Goal: Navigation & Orientation: Find specific page/section

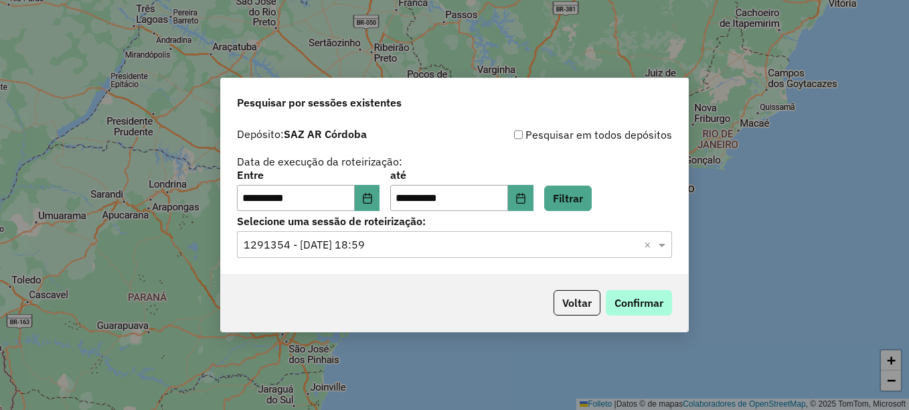
click at [628, 303] on button "Confirmar" at bounding box center [639, 302] width 66 height 25
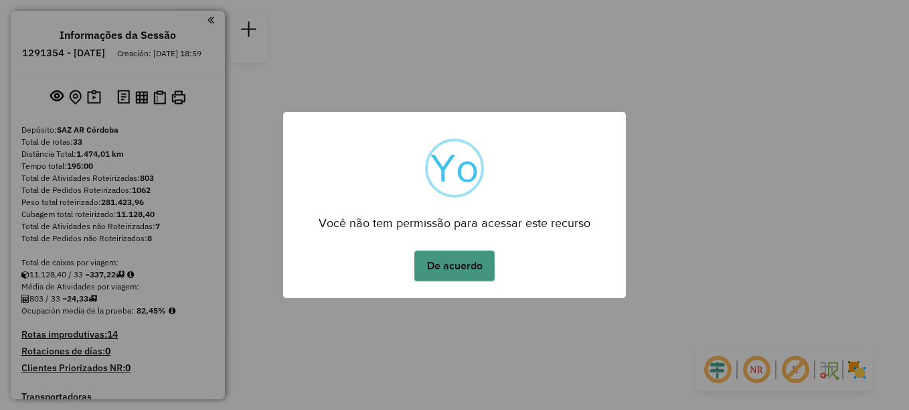
click at [449, 263] on button "De acuerdo" at bounding box center [455, 265] width 80 height 31
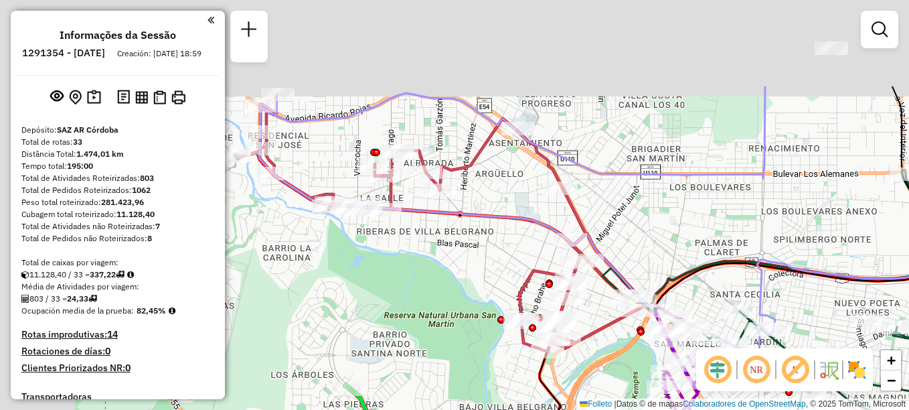
drag, startPoint x: 397, startPoint y: 221, endPoint x: 447, endPoint y: 264, distance: 66.0
click at [442, 265] on div "Janela de atendimento Grade de atendimento Capacidade Transportadoras Veículos …" at bounding box center [454, 205] width 909 height 410
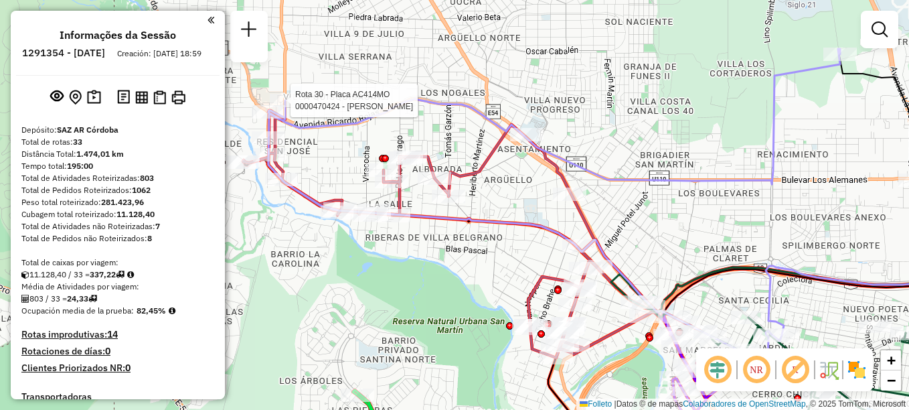
select select "**********"
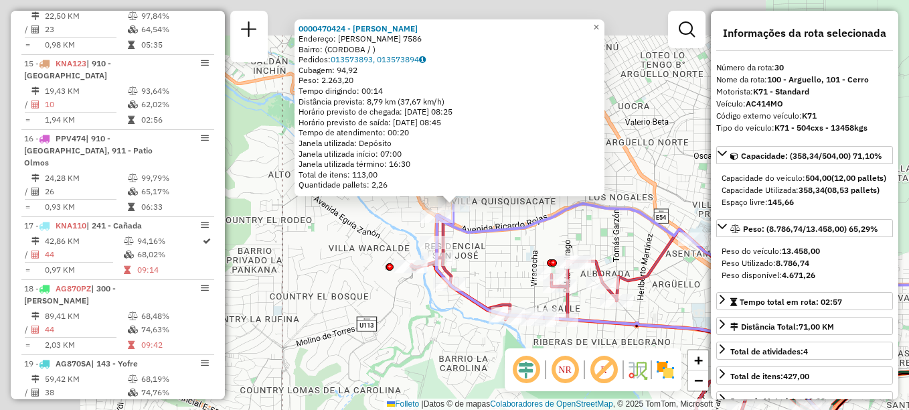
scroll to position [2592, 0]
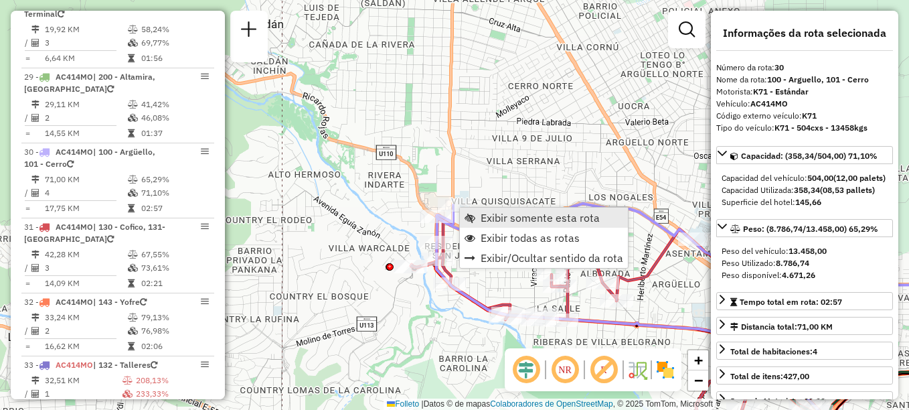
click at [494, 218] on span "Exibir somente esta rota" at bounding box center [540, 217] width 119 height 11
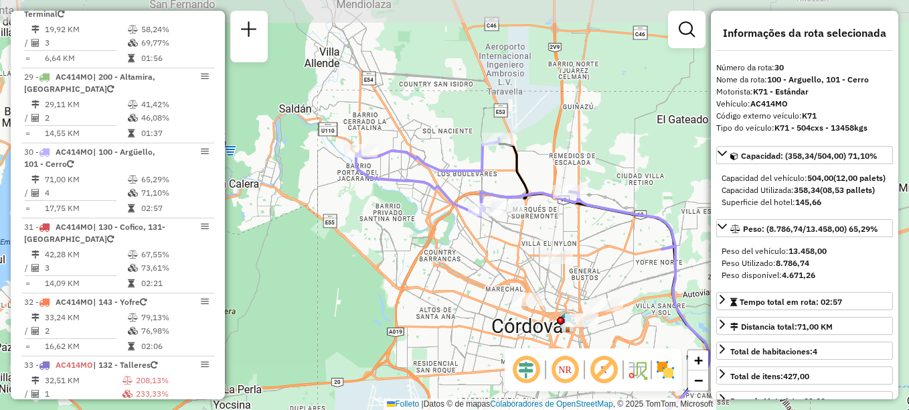
drag, startPoint x: 559, startPoint y: 241, endPoint x: 630, endPoint y: 327, distance: 111.8
click at [630, 327] on div "Janela de atendimento Grade de atendimento Capacidade Transportadoras Veículos …" at bounding box center [454, 205] width 909 height 410
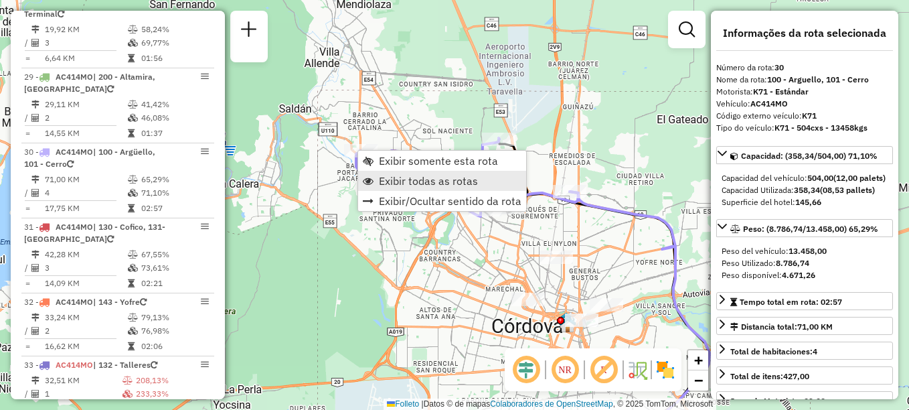
click at [394, 178] on span "Exibir todas as rotas" at bounding box center [428, 180] width 99 height 11
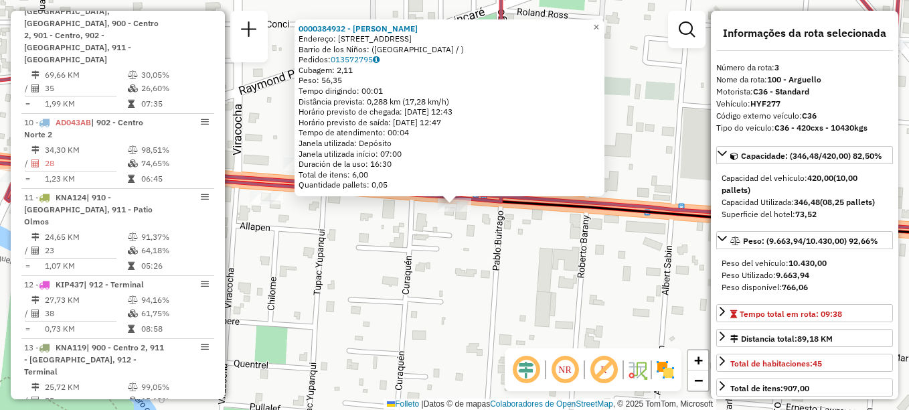
scroll to position [615, 0]
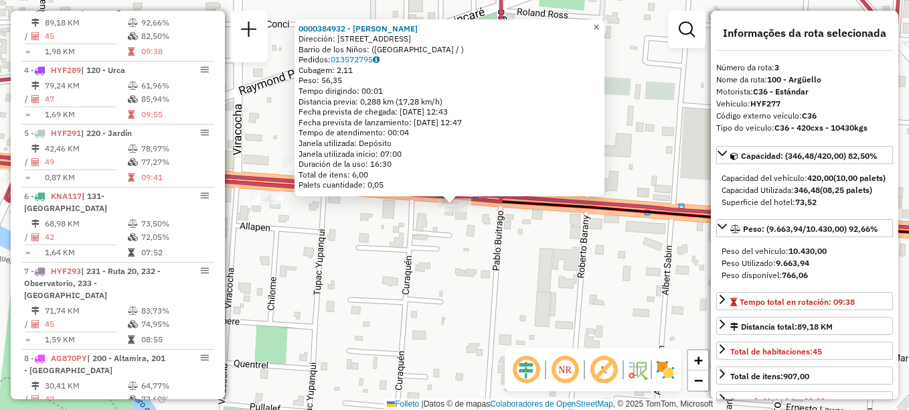
click at [605, 25] on link "×" at bounding box center [597, 27] width 16 height 16
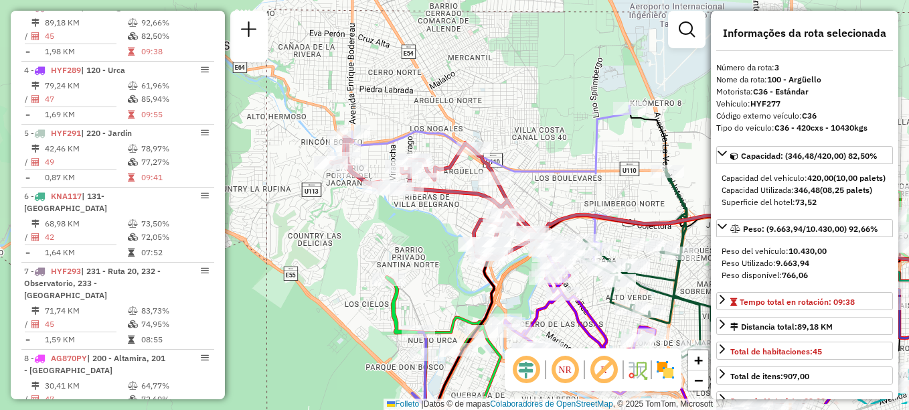
drag, startPoint x: 458, startPoint y: 286, endPoint x: 434, endPoint y: 252, distance: 41.8
click at [434, 252] on div "Janela de atendimento Grade de atendimento Capacidade Transportadoras Veículos …" at bounding box center [454, 205] width 909 height 410
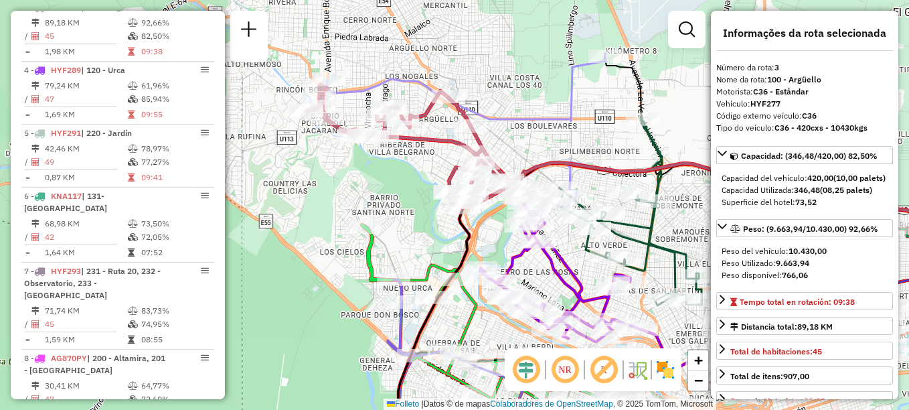
drag, startPoint x: 399, startPoint y: 212, endPoint x: 397, endPoint y: 193, distance: 18.9
click at [397, 193] on div "Janela de atendimento Grade de atendimento Capacidade Transportadoras Veículos …" at bounding box center [454, 205] width 909 height 410
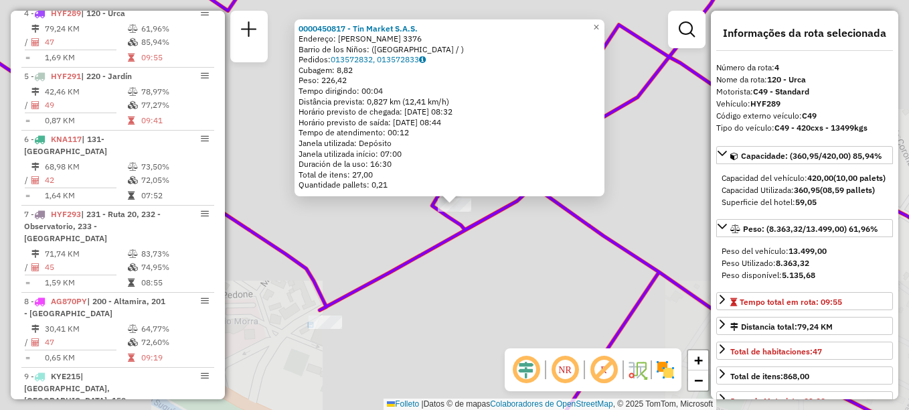
scroll to position [678, 0]
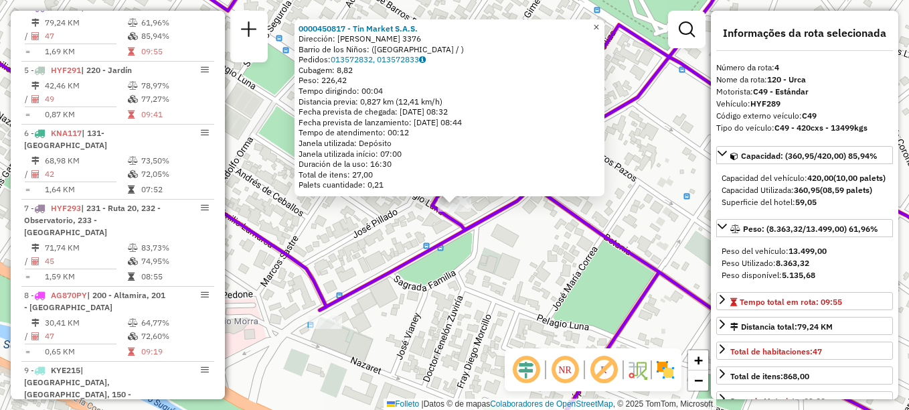
click at [599, 21] on span "×" at bounding box center [596, 26] width 6 height 11
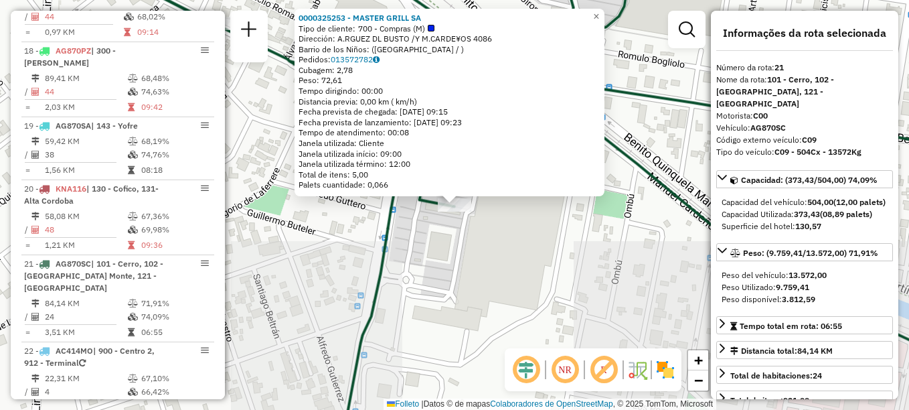
scroll to position [1917, 0]
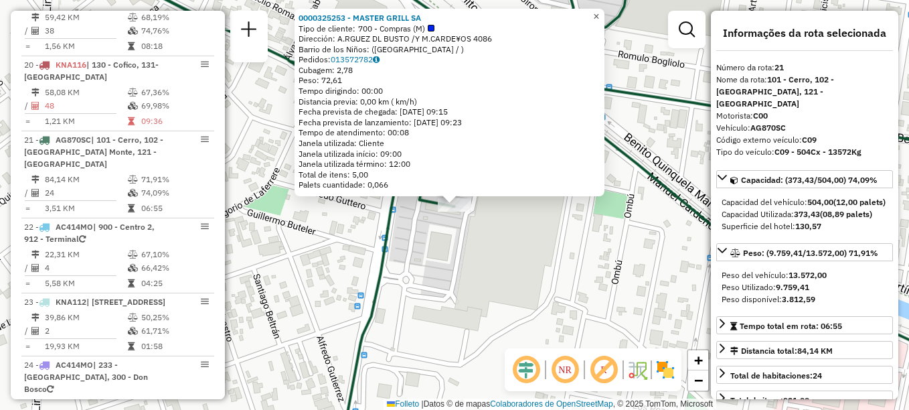
click at [599, 11] on span "×" at bounding box center [596, 16] width 6 height 11
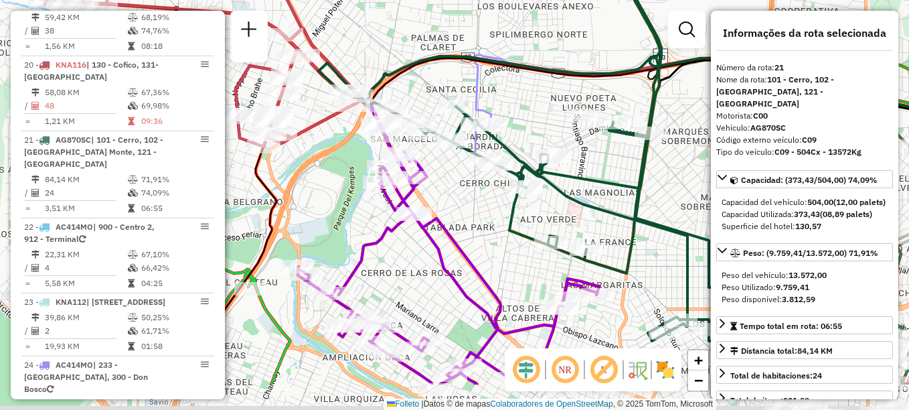
drag, startPoint x: 593, startPoint y: 143, endPoint x: 565, endPoint y: 66, distance: 81.4
click at [570, 68] on icon at bounding box center [530, 153] width 422 height 376
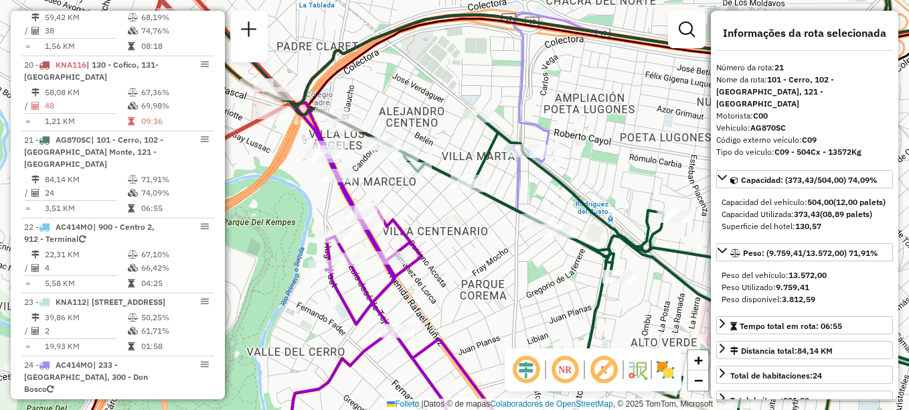
drag, startPoint x: 443, startPoint y: 90, endPoint x: 415, endPoint y: 65, distance: 37.9
click at [415, 65] on div "Janela de atendimento Grade de atendimento Capacidade Transportadoras Veículos …" at bounding box center [454, 205] width 909 height 410
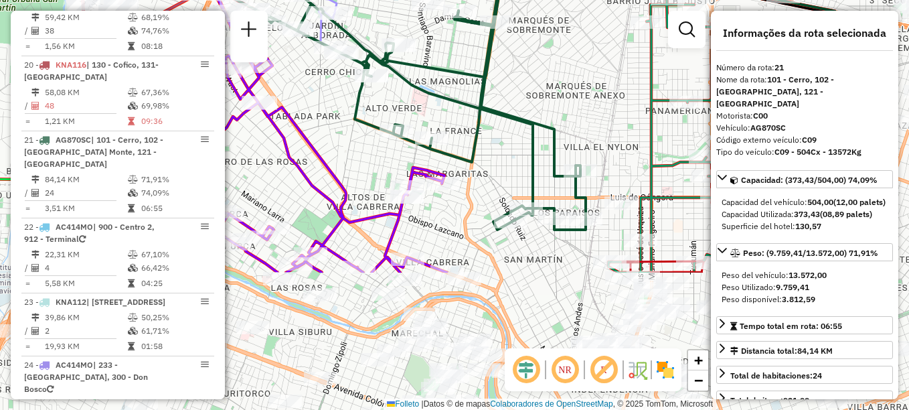
drag, startPoint x: 406, startPoint y: 206, endPoint x: 305, endPoint y: 80, distance: 161.1
click at [305, 80] on div "Janela de atendimento Grade de atendimento Capacidade Transportadoras Veículos …" at bounding box center [454, 205] width 909 height 410
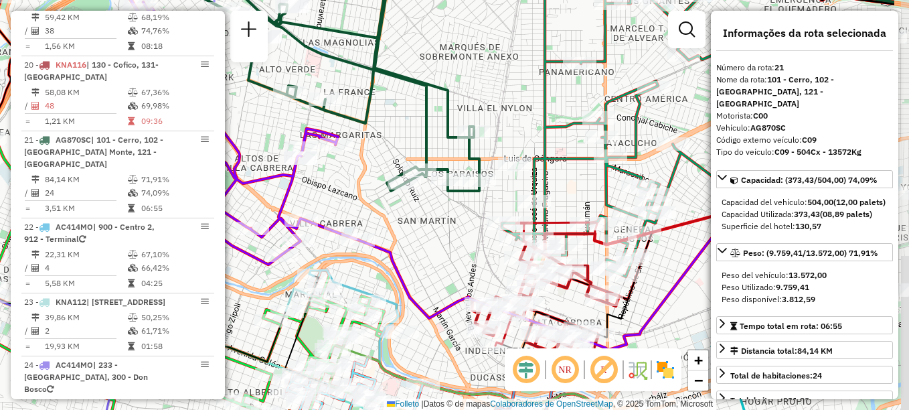
drag, startPoint x: 440, startPoint y: 283, endPoint x: 378, endPoint y: 267, distance: 63.7
click at [378, 267] on div "Janela de atendimento Grade de atendimento Capacidade Transportadoras Veículos …" at bounding box center [454, 205] width 909 height 410
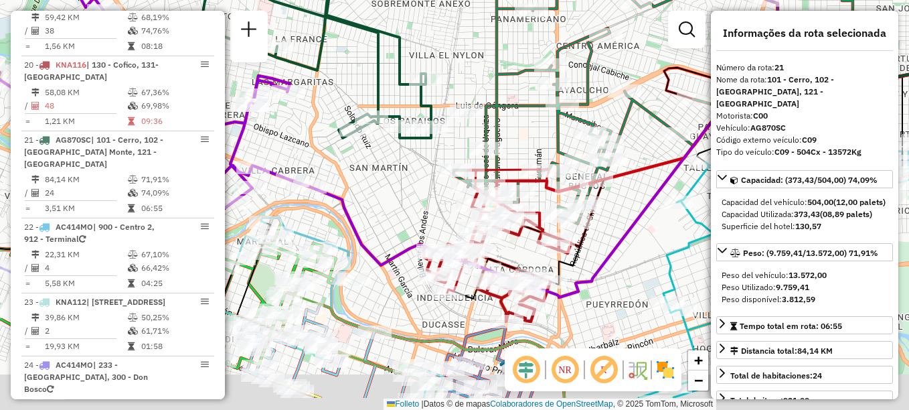
drag, startPoint x: 464, startPoint y: 279, endPoint x: 391, endPoint y: 173, distance: 128.6
click at [391, 173] on div "Janela de atendimento Grade de atendimento Capacidade Transportadoras Veículos …" at bounding box center [454, 205] width 909 height 410
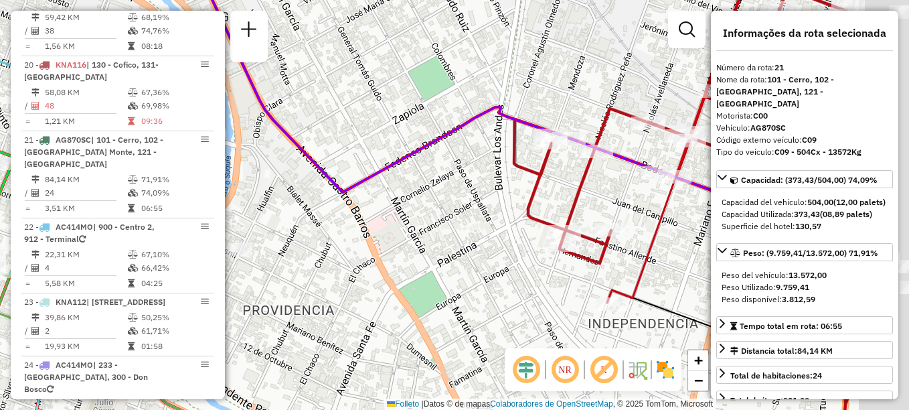
drag, startPoint x: 506, startPoint y: 275, endPoint x: 342, endPoint y: 328, distance: 173.2
click at [342, 328] on div "Janela de atendimento Grade de atendimento Capacidade Transportadoras Veículos …" at bounding box center [454, 205] width 909 height 410
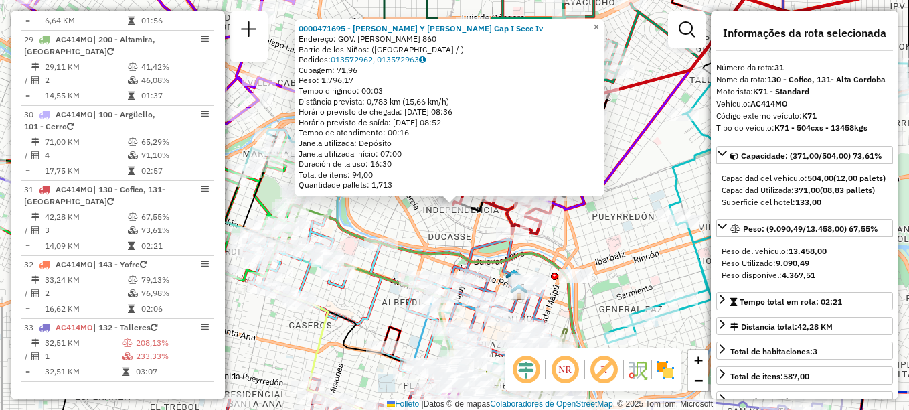
scroll to position [2667, 0]
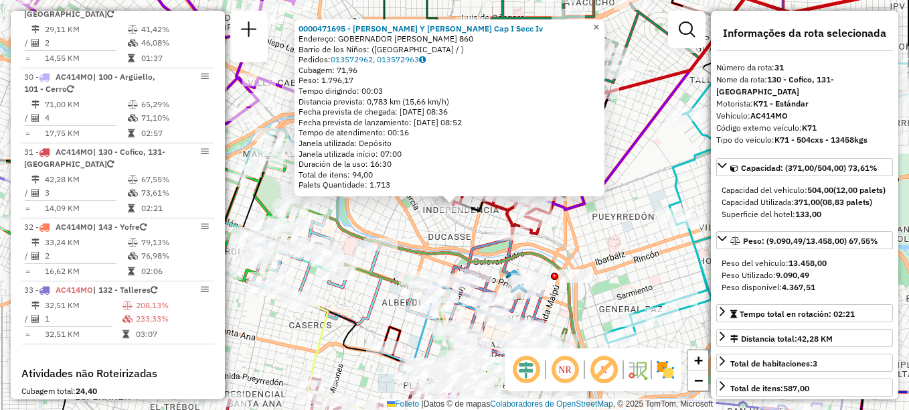
click at [605, 19] on link "×" at bounding box center [597, 27] width 16 height 16
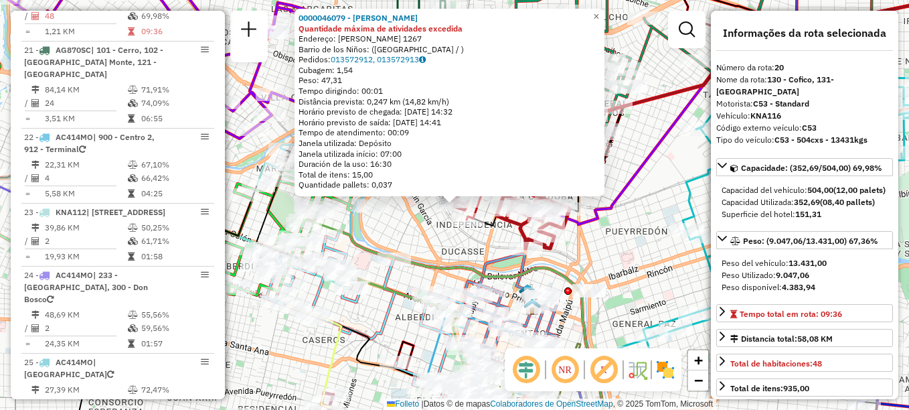
scroll to position [1842, 0]
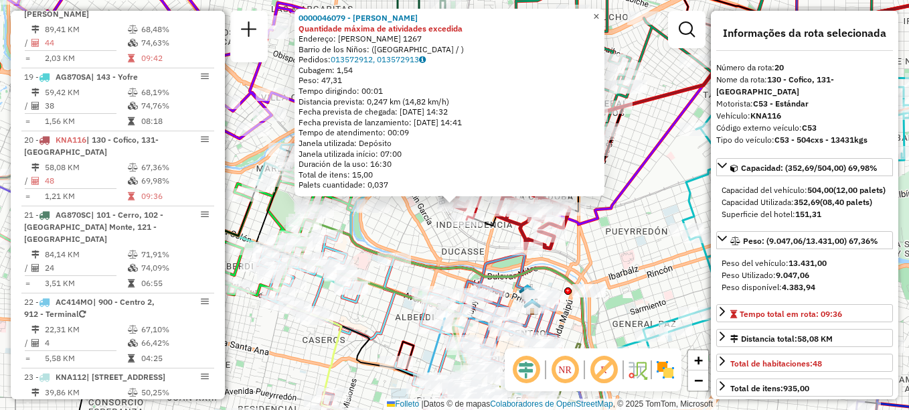
click at [599, 11] on span "×" at bounding box center [596, 16] width 6 height 11
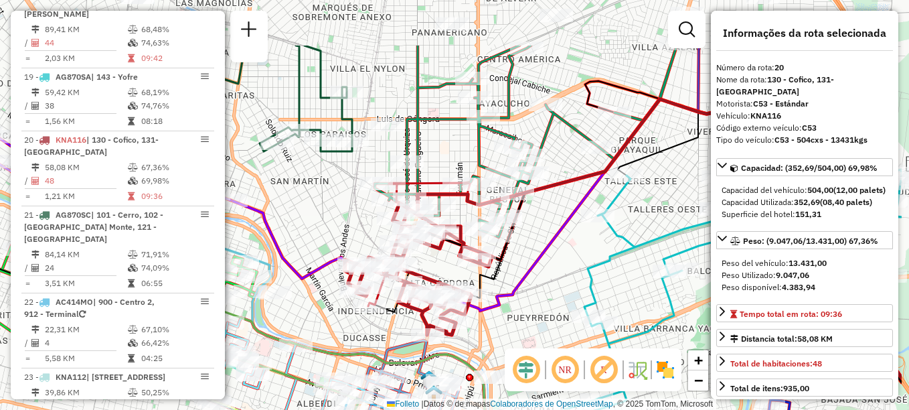
click at [465, 315] on icon at bounding box center [418, 269] width 147 height 132
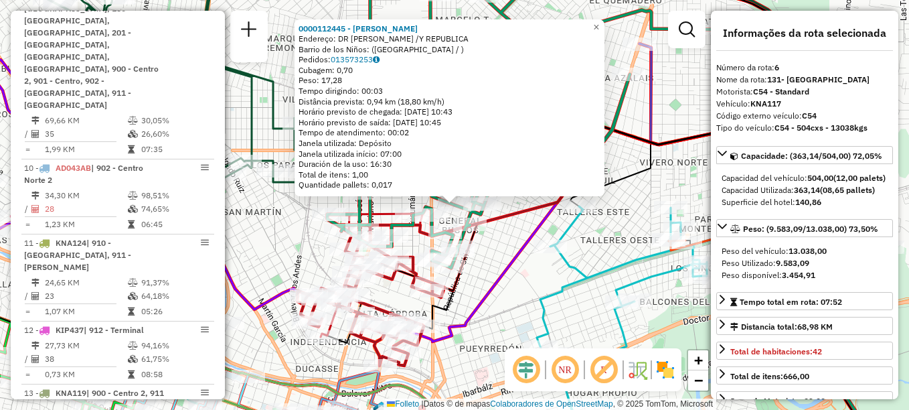
scroll to position [804, 0]
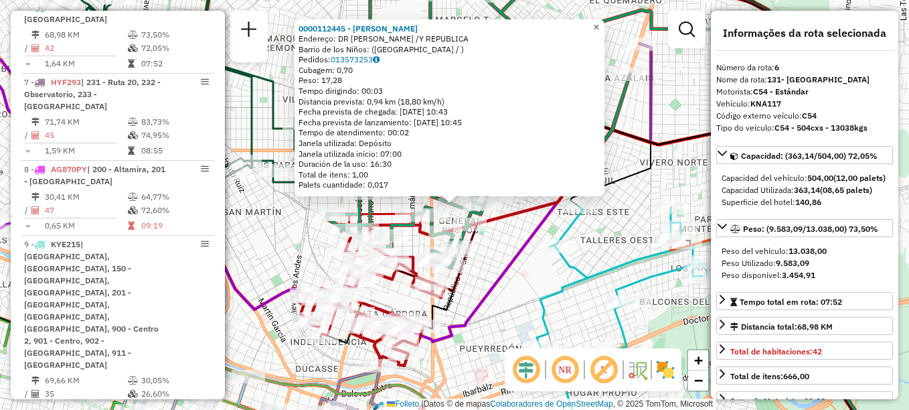
click at [605, 23] on link "×" at bounding box center [597, 27] width 16 height 16
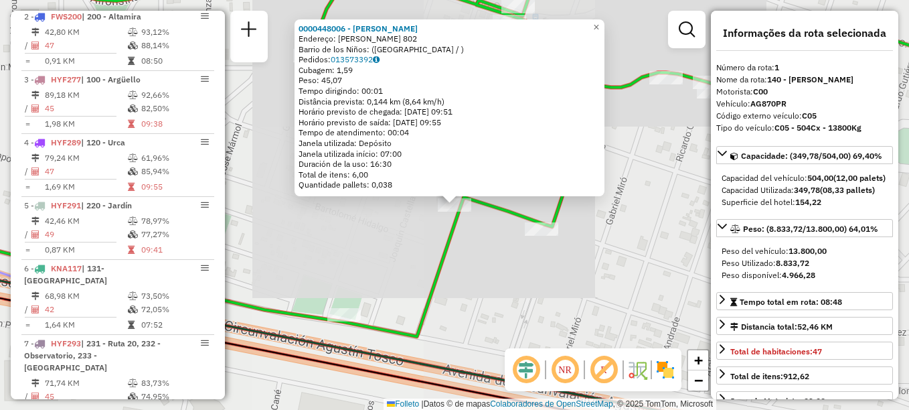
scroll to position [477, 0]
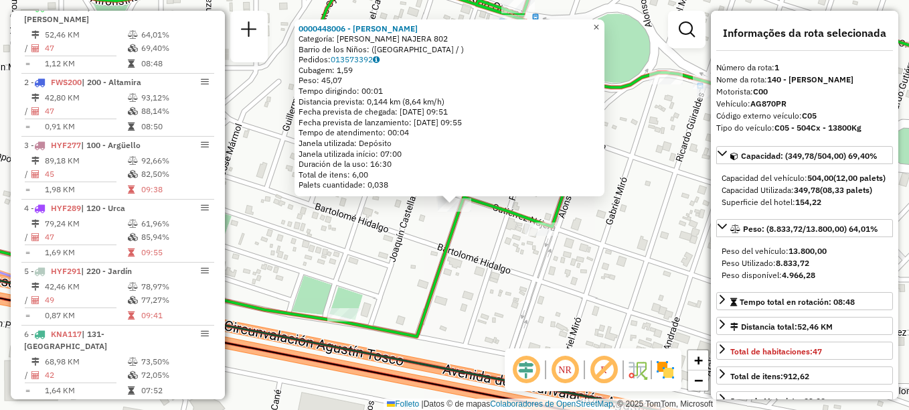
click at [599, 25] on span "×" at bounding box center [596, 26] width 6 height 11
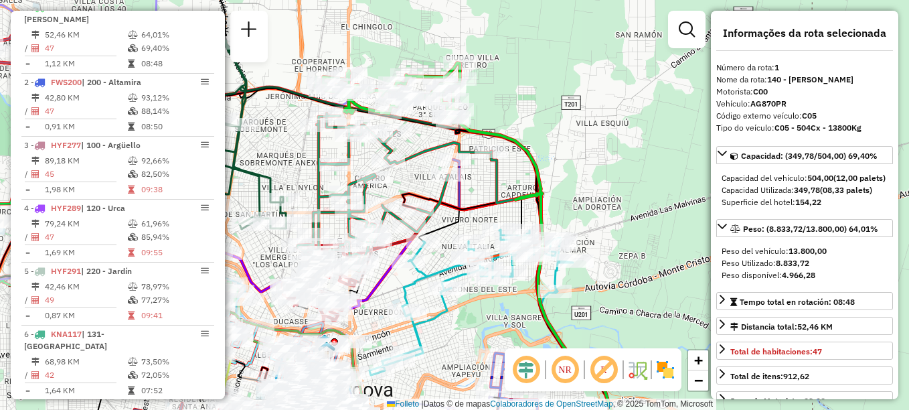
drag, startPoint x: 495, startPoint y: 212, endPoint x: 473, endPoint y: 141, distance: 73.5
click at [492, 151] on icon at bounding box center [551, 291] width 119 height 281
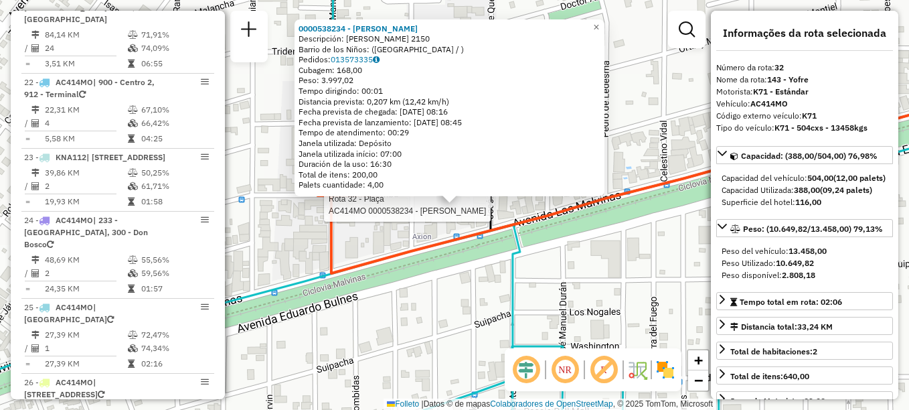
scroll to position [2742, 0]
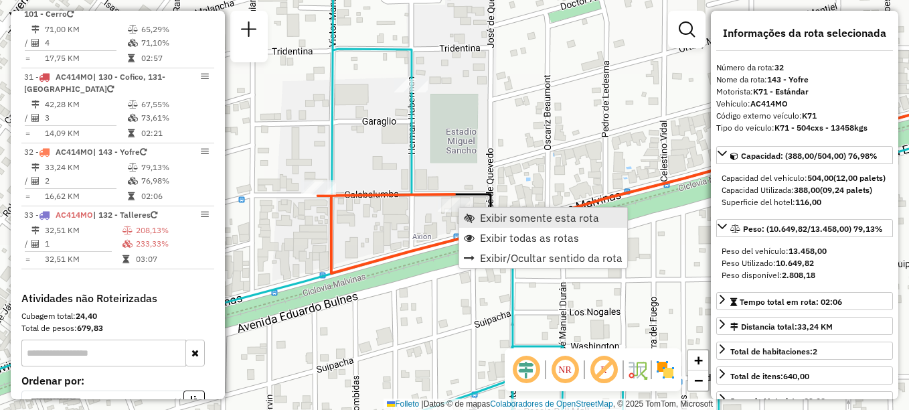
click at [518, 220] on span "Exibir somente esta rota" at bounding box center [539, 217] width 119 height 11
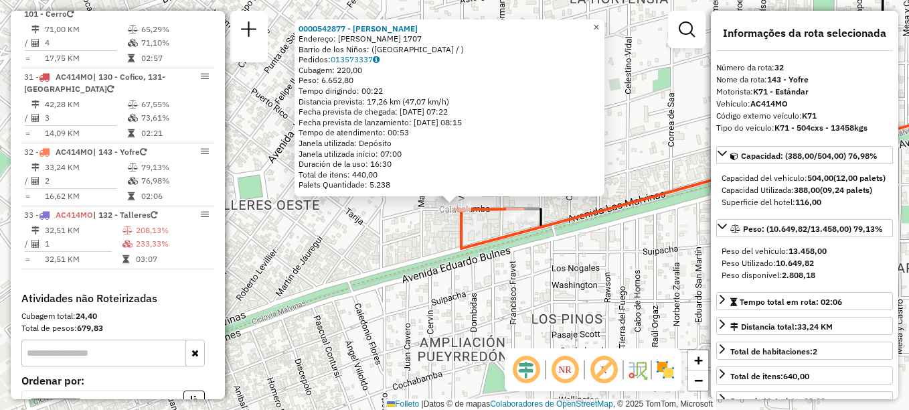
click at [599, 21] on span "×" at bounding box center [596, 26] width 6 height 11
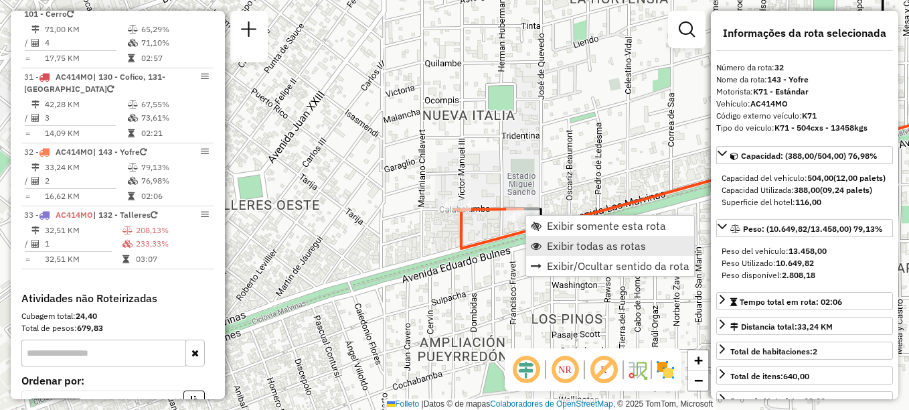
click at [566, 244] on span "Exibir todas as rotas" at bounding box center [596, 245] width 99 height 11
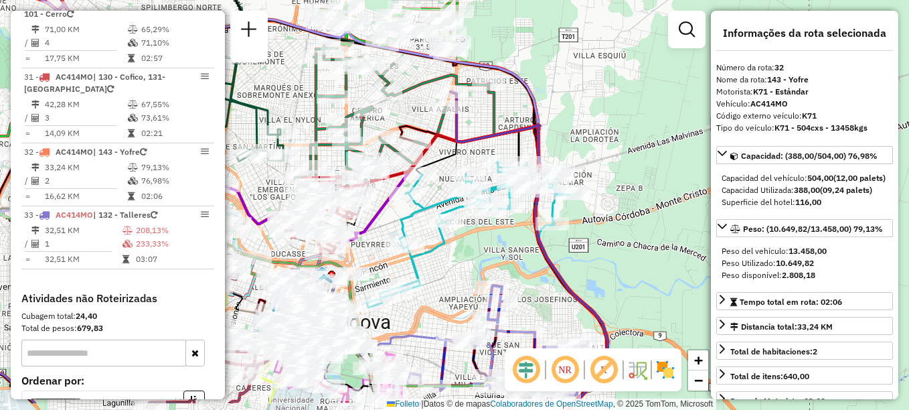
drag, startPoint x: 528, startPoint y: 177, endPoint x: 497, endPoint y: 130, distance: 57.0
click at [497, 130] on icon at bounding box center [529, 247] width 157 height 311
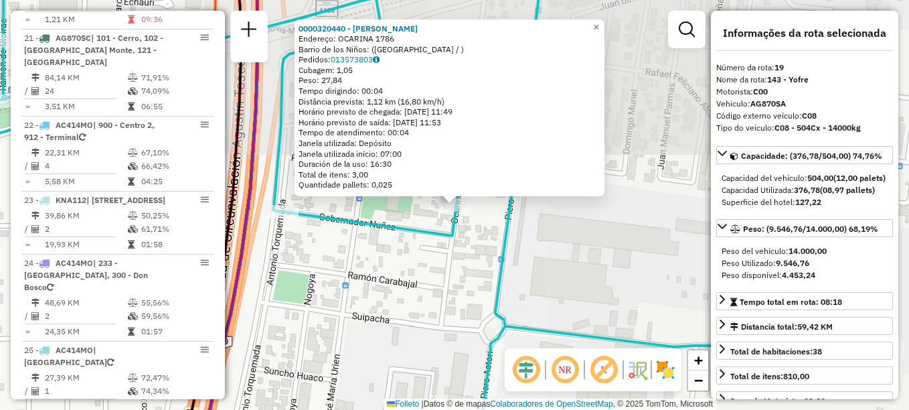
scroll to position [1779, 0]
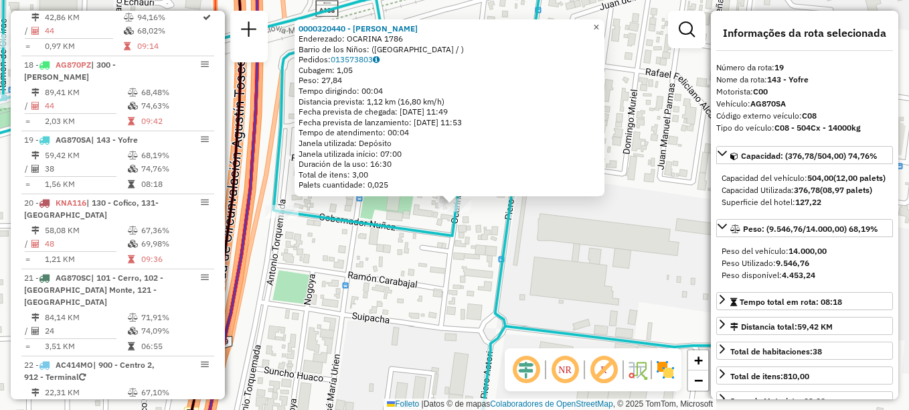
click at [599, 23] on span "×" at bounding box center [596, 26] width 6 height 11
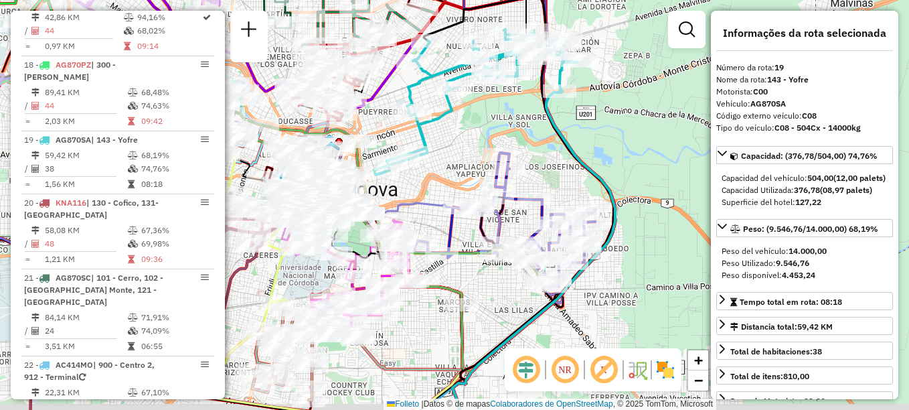
drag, startPoint x: 415, startPoint y: 171, endPoint x: 456, endPoint y: 139, distance: 52.1
click at [453, 140] on div "Janela de atendimento Grade de atendimento Capacidade Transportadoras Veículos …" at bounding box center [454, 205] width 909 height 410
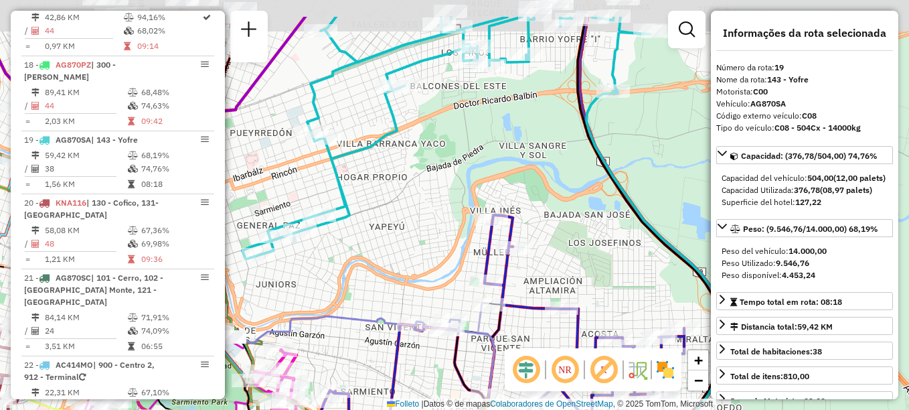
drag, startPoint x: 531, startPoint y: 106, endPoint x: 490, endPoint y: 163, distance: 71.0
click at [490, 163] on div "Janela de atendimento Grade de atendimento Capacidade Transportadoras Veículos …" at bounding box center [454, 205] width 909 height 410
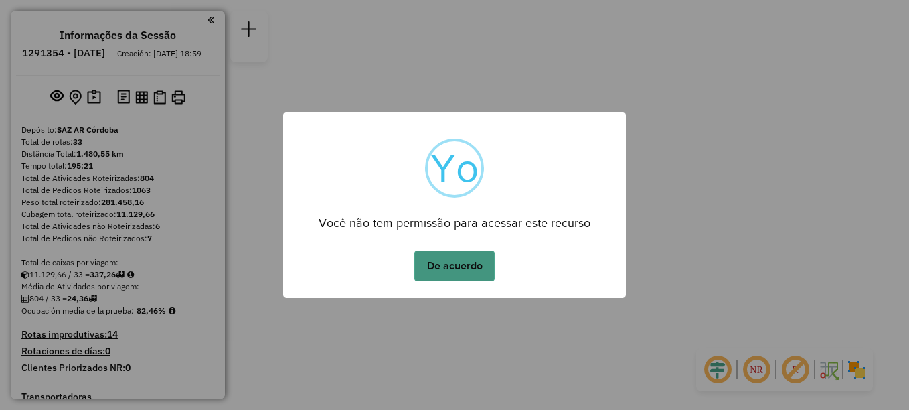
click at [460, 268] on button "De acuerdo" at bounding box center [455, 265] width 80 height 31
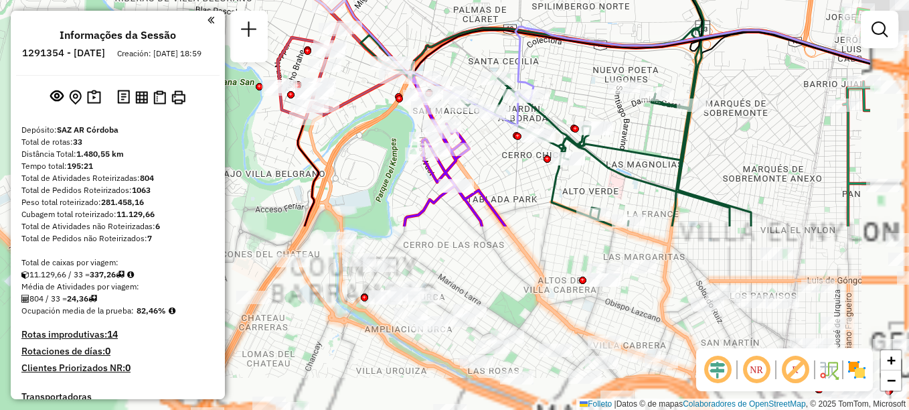
drag, startPoint x: 463, startPoint y: 129, endPoint x: 319, endPoint y: -70, distance: 245.6
click at [319, 0] on html "Aguarde... Pop-up bloqueado! Seu navegador bloqueou automáticamente a abertura …" at bounding box center [454, 205] width 909 height 410
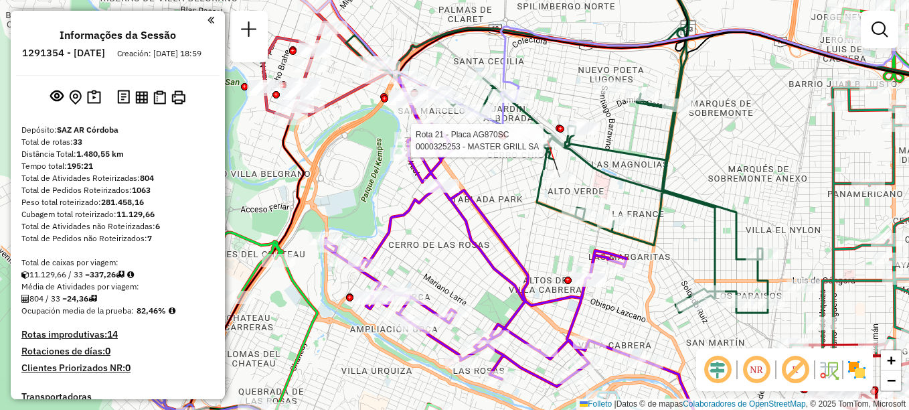
select select "**********"
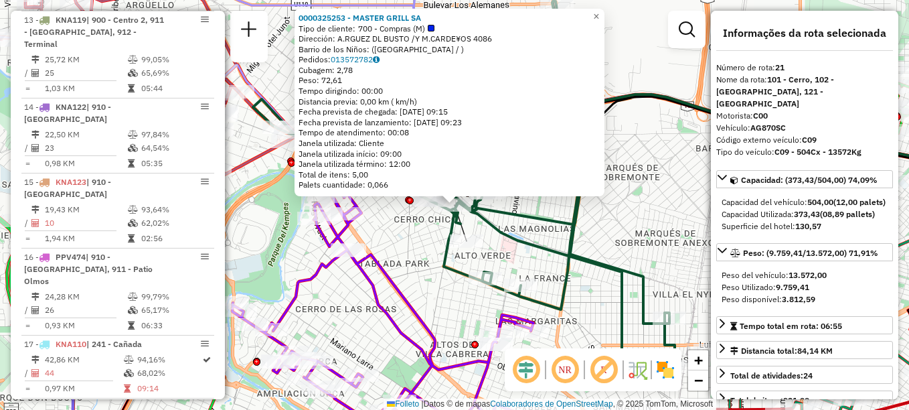
scroll to position [1917, 0]
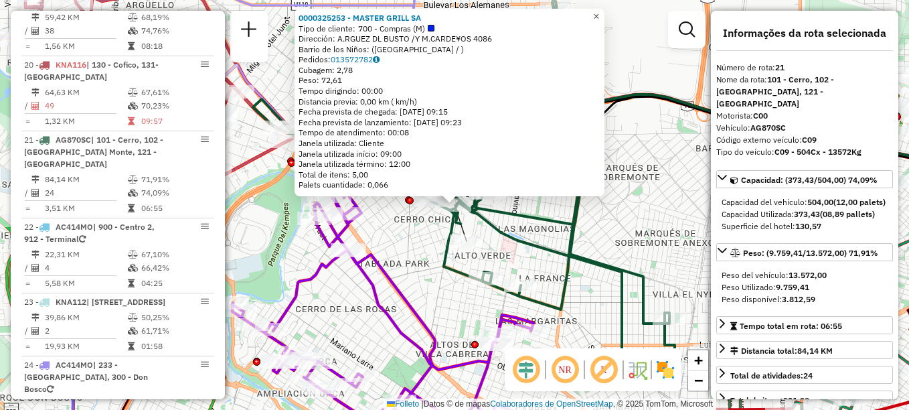
click at [605, 11] on link "×" at bounding box center [597, 17] width 16 height 16
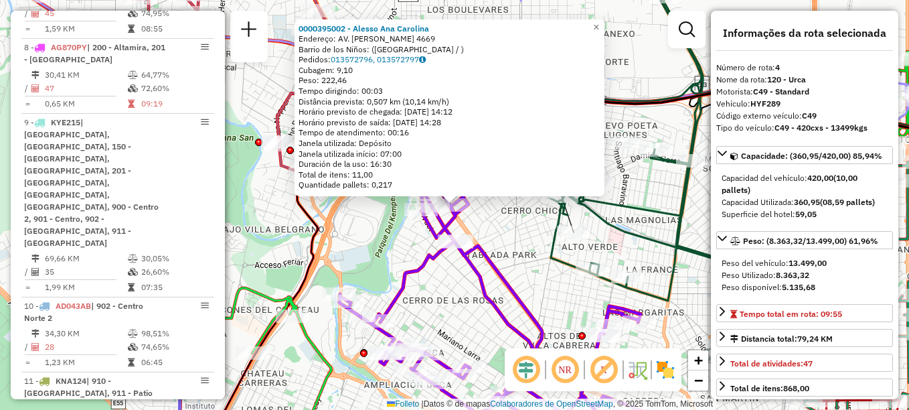
scroll to position [678, 0]
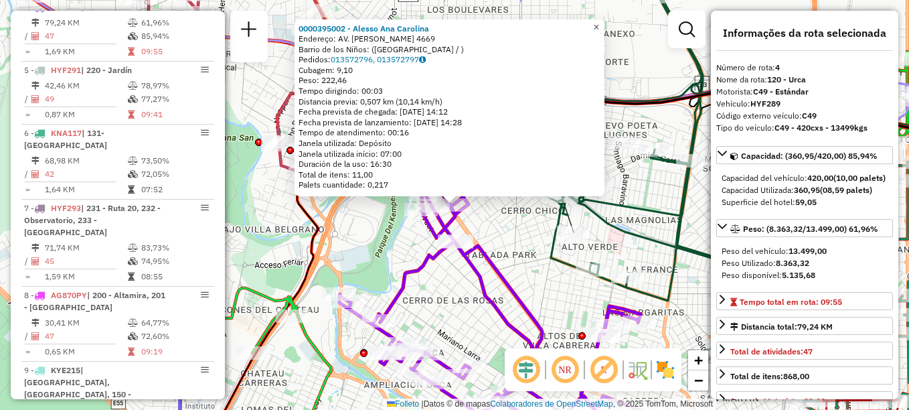
click at [599, 24] on span "×" at bounding box center [596, 26] width 6 height 11
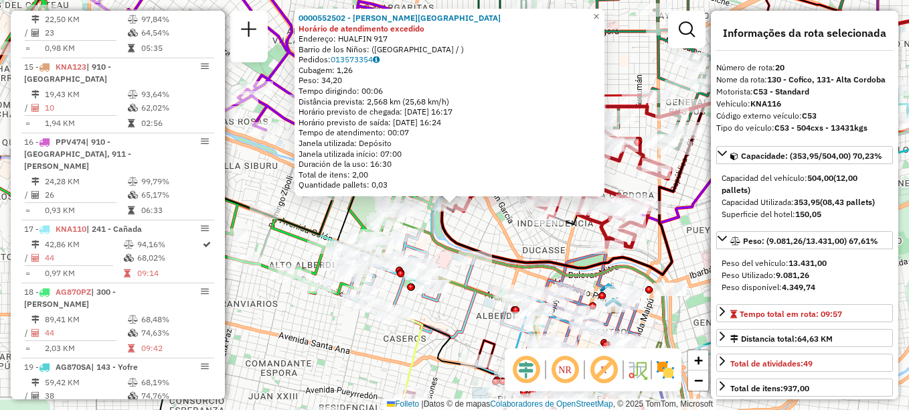
scroll to position [1842, 0]
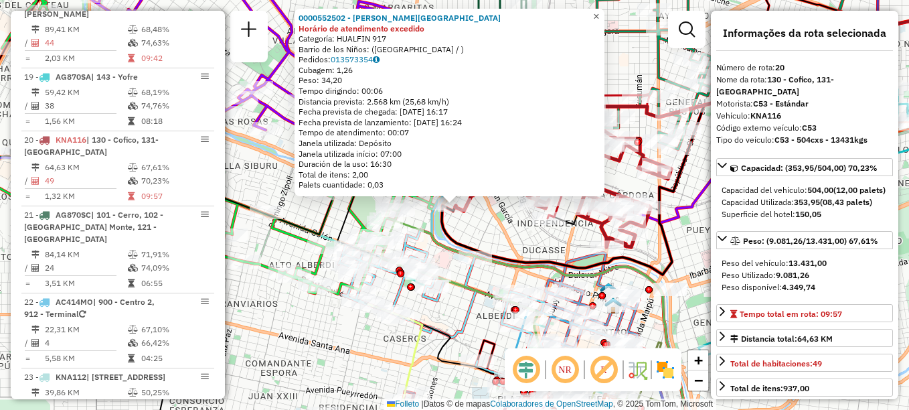
click at [599, 14] on span "×" at bounding box center [596, 16] width 6 height 11
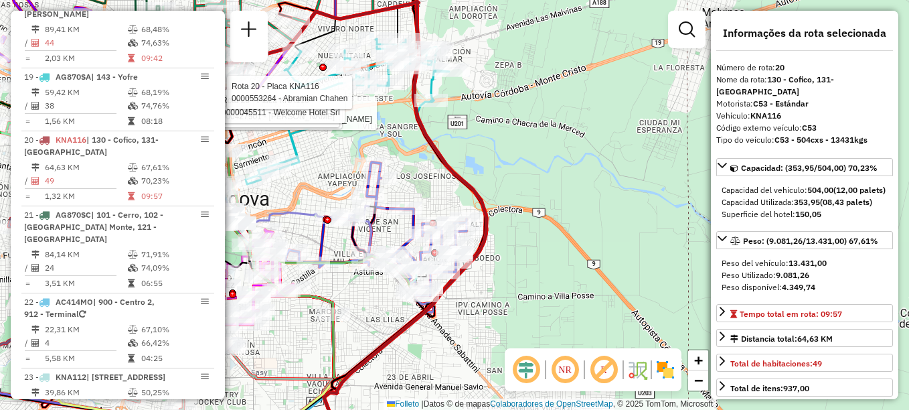
drag, startPoint x: 419, startPoint y: 141, endPoint x: 439, endPoint y: 79, distance: 65.7
click at [439, 79] on div "Rota 20 - Placa KNA116 0000462535 - Guaymas Cristiaan [PERSON_NAME] 20 - Placa …" at bounding box center [454, 205] width 909 height 410
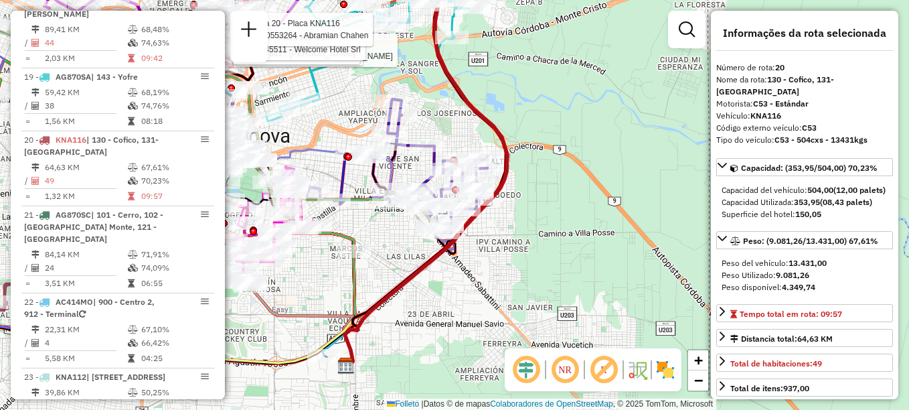
click at [542, 100] on div "Rota 20 - Placa KNA116 0000462535 - Guaymas Cristiaan [PERSON_NAME] 20 - Placa …" at bounding box center [454, 205] width 909 height 410
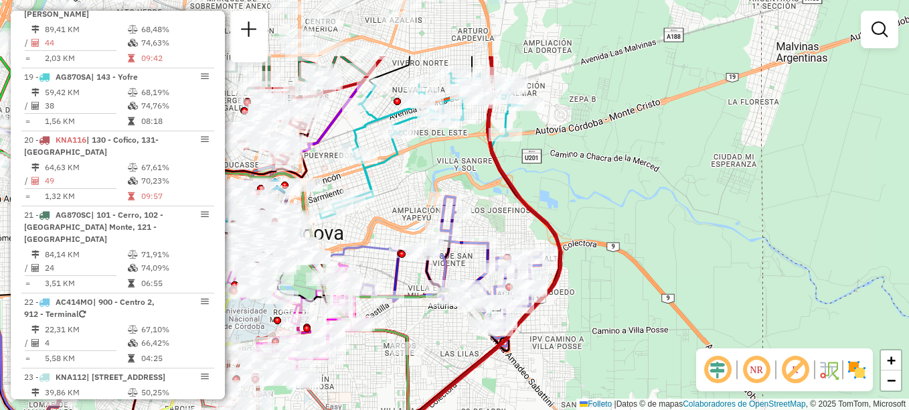
drag, startPoint x: 552, startPoint y: 125, endPoint x: 596, endPoint y: 206, distance: 92.3
click at [596, 206] on div "Janela de atendimento Grade de atendimento Capacidade Transportadoras Veículos …" at bounding box center [454, 205] width 909 height 410
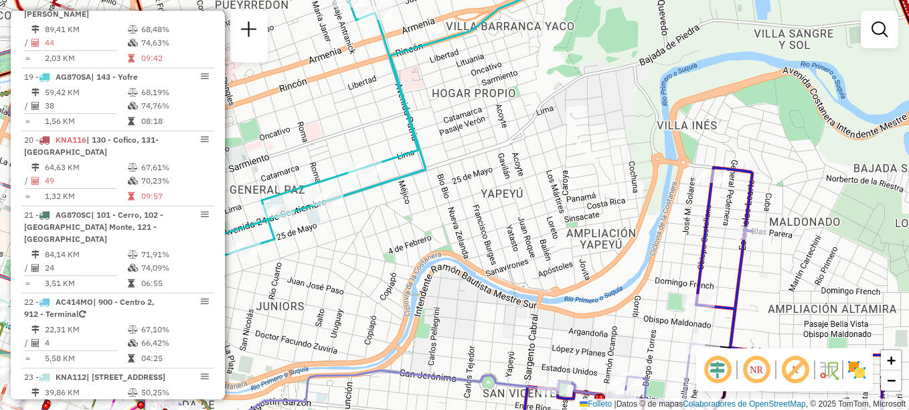
drag, startPoint x: 491, startPoint y: 210, endPoint x: 611, endPoint y: 194, distance: 120.9
click at [611, 194] on div "Janela de atendimento Grade de atendimento Capacidade Transportadoras Veículos …" at bounding box center [454, 205] width 909 height 410
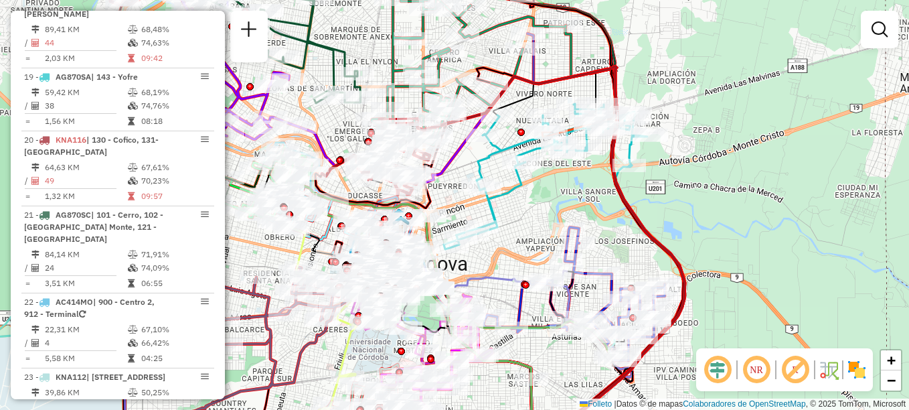
drag, startPoint x: 445, startPoint y: 220, endPoint x: 561, endPoint y: 309, distance: 146.1
click at [561, 313] on div "Janela de atendimento Grade de atendimento Capacidade Transportadoras Veículos …" at bounding box center [454, 205] width 909 height 410
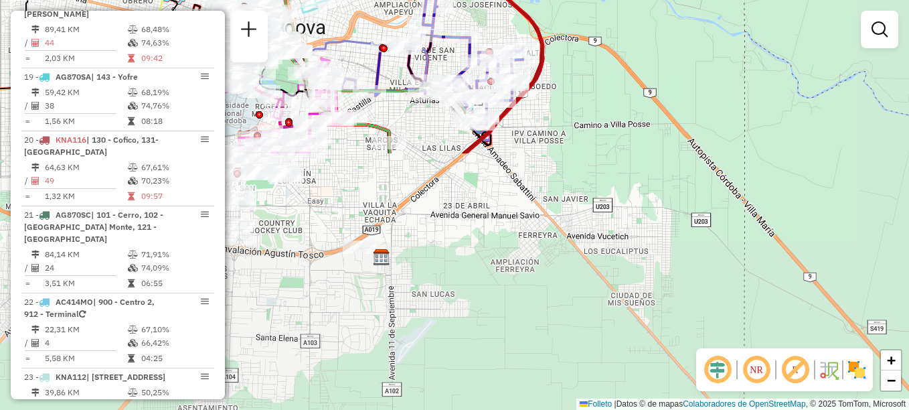
drag, startPoint x: 633, startPoint y: 159, endPoint x: 510, endPoint y: -39, distance: 233.4
click at [510, 0] on html "Aguarde... Pop-up bloqueado! Seu navegador bloqueou automáticamente a abertura …" at bounding box center [454, 205] width 909 height 410
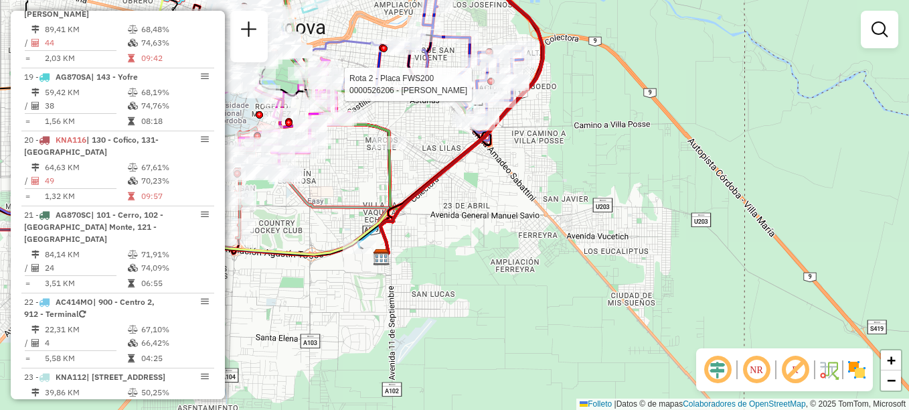
select select "**********"
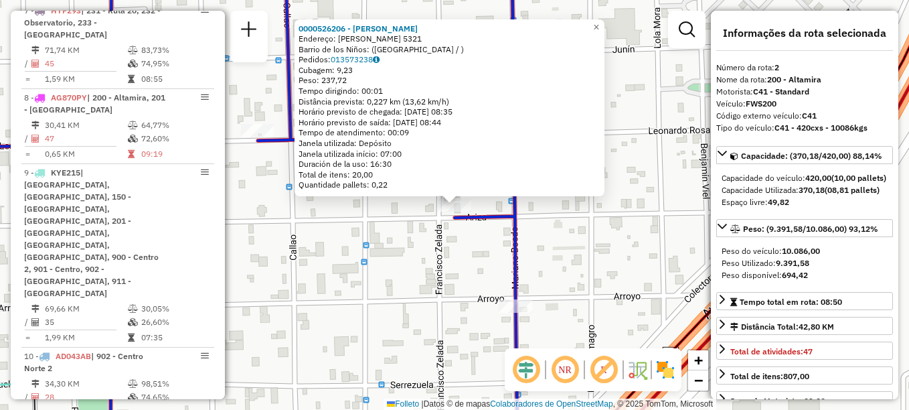
scroll to position [552, 0]
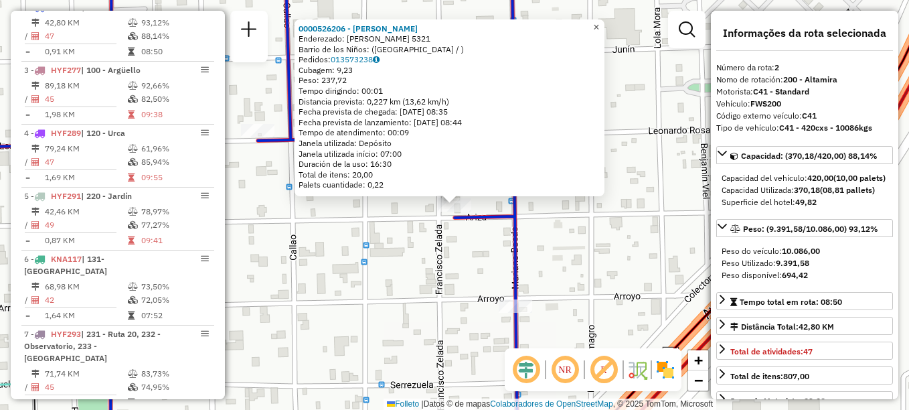
drag, startPoint x: 609, startPoint y: 25, endPoint x: 601, endPoint y: 40, distance: 17.1
click at [599, 25] on span "×" at bounding box center [596, 26] width 6 height 11
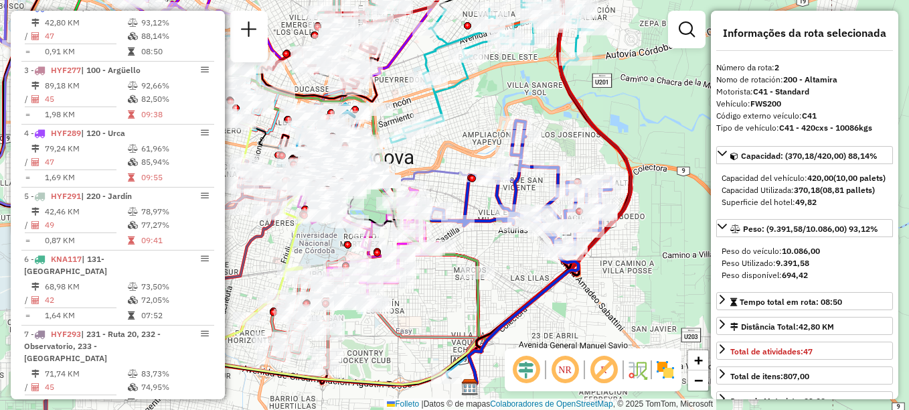
drag, startPoint x: 498, startPoint y: 283, endPoint x: 525, endPoint y: 263, distance: 33.1
click at [525, 263] on div "Rota 29 - Placa AC414MO 0000446867 - Bustos Nahuel [PERSON_NAME] de atendimento…" at bounding box center [454, 205] width 909 height 410
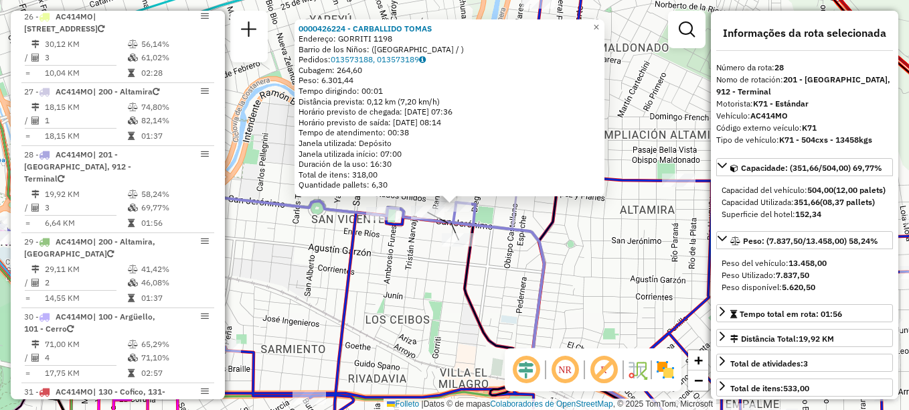
scroll to position [2442, 0]
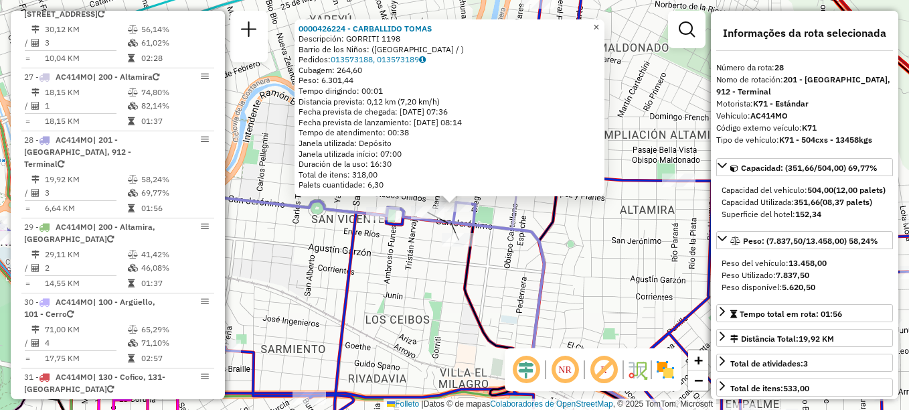
click at [599, 21] on span "×" at bounding box center [596, 26] width 6 height 11
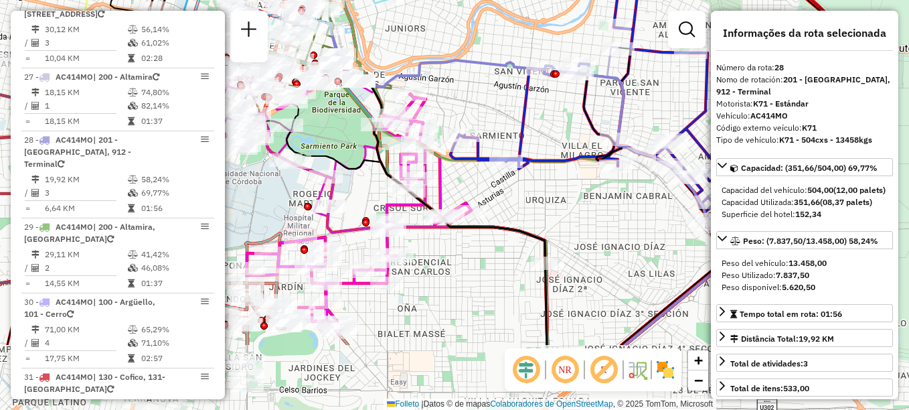
drag, startPoint x: 441, startPoint y: 141, endPoint x: 539, endPoint y: 13, distance: 161.4
click at [542, 10] on div "Janela de atendimento Grade de atendimento Capacidade Transportadoras Veículos …" at bounding box center [454, 205] width 909 height 410
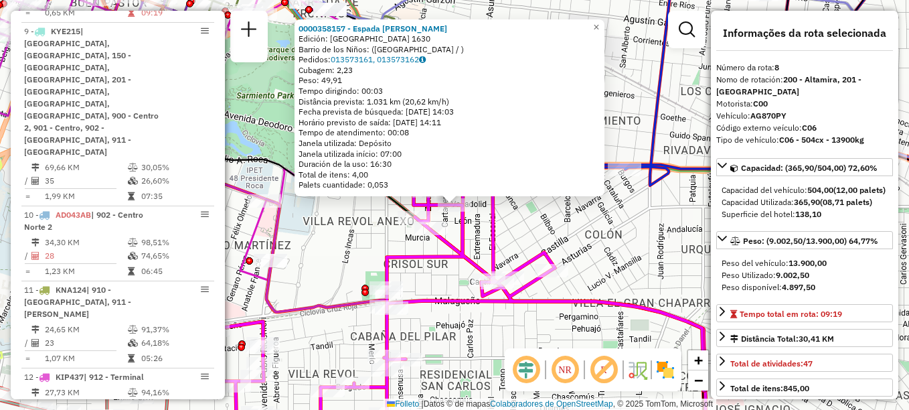
scroll to position [942, 0]
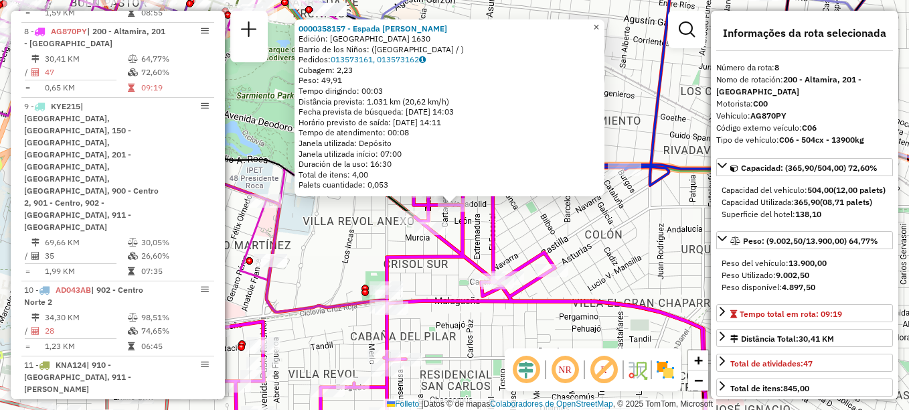
click at [599, 24] on span "×" at bounding box center [596, 26] width 6 height 11
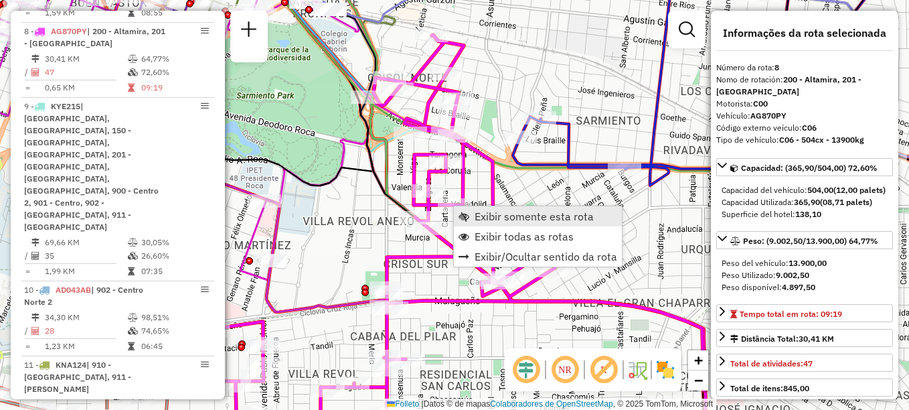
click at [509, 216] on span "Exibir somente esta rota" at bounding box center [534, 216] width 119 height 11
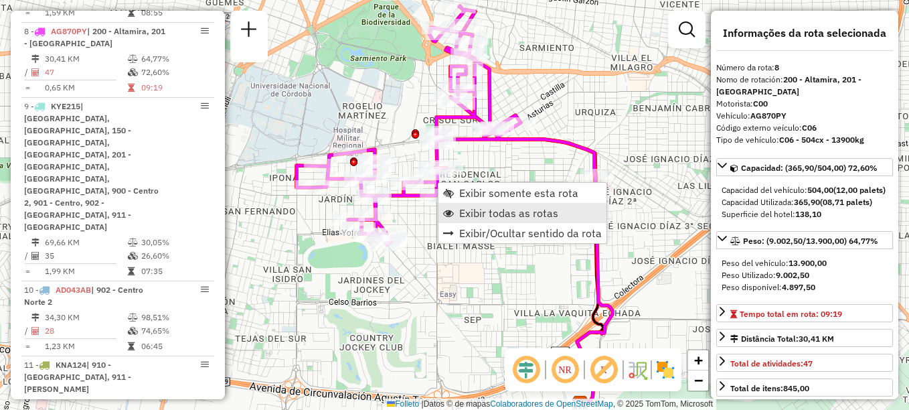
click at [484, 214] on span "Exibir todas as rotas" at bounding box center [508, 213] width 99 height 11
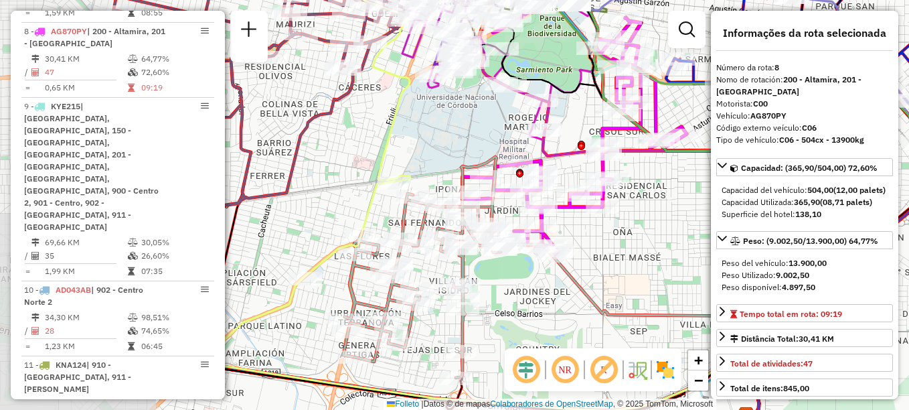
drag, startPoint x: 484, startPoint y: 214, endPoint x: 660, endPoint y: 222, distance: 176.3
click at [658, 222] on div "Janela de atendimento Grade de atendimento Capacidade Transportadoras Veículos …" at bounding box center [454, 205] width 909 height 410
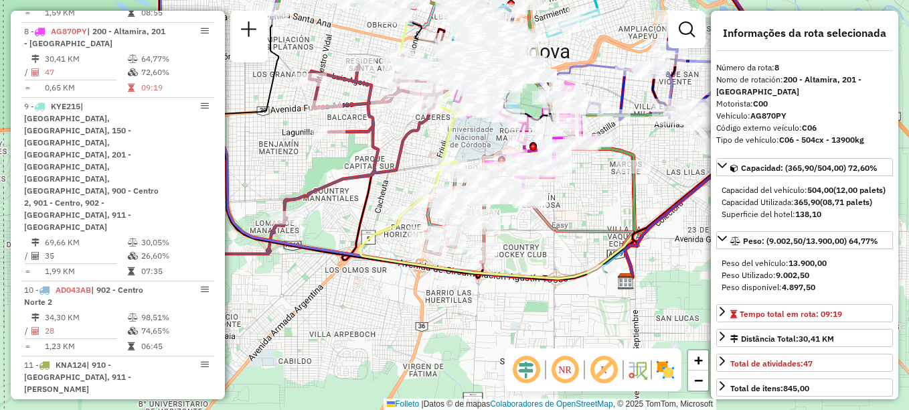
drag, startPoint x: 608, startPoint y: 319, endPoint x: 528, endPoint y: 281, distance: 89.3
click at [528, 281] on icon at bounding box center [413, 149] width 449 height 263
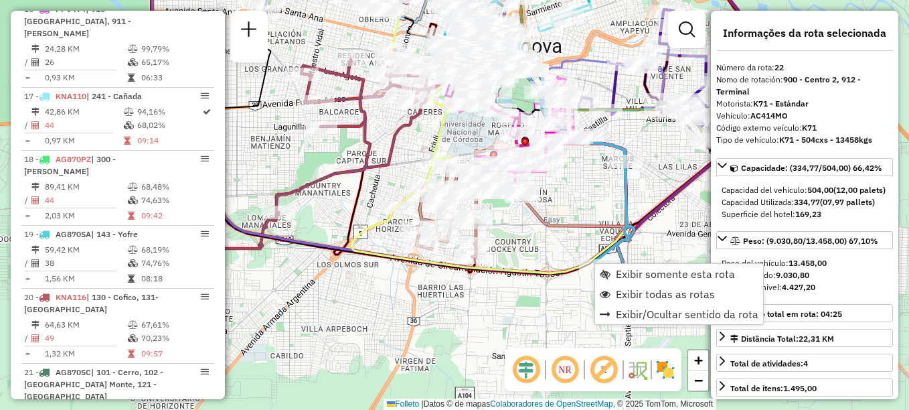
scroll to position [2004, 0]
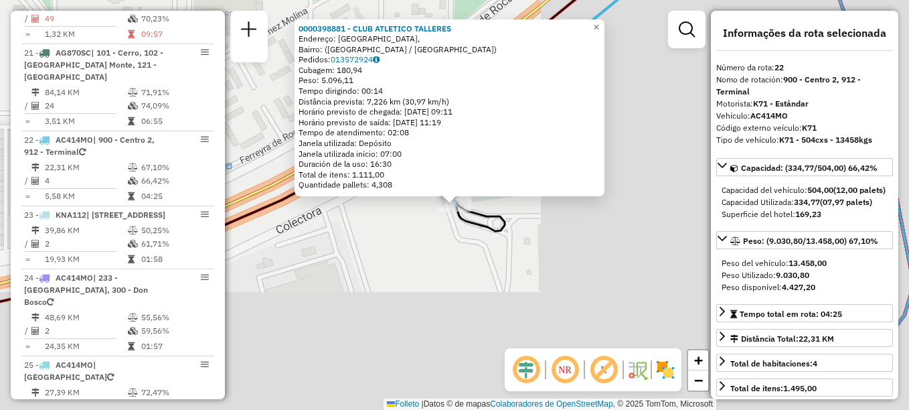
click at [594, 265] on div "Rota 22 - Plaça AC414MO 0000398881 - CLUB ATLETICO TALLERES 0000398881 - CLUB A…" at bounding box center [454, 205] width 909 height 410
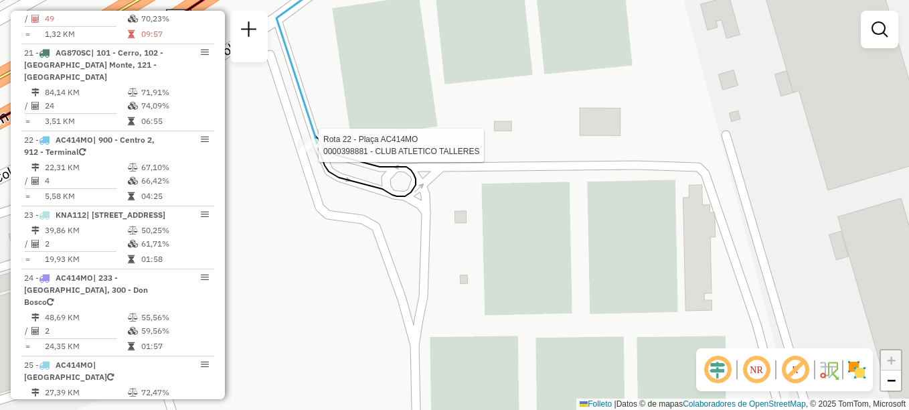
select select "**********"
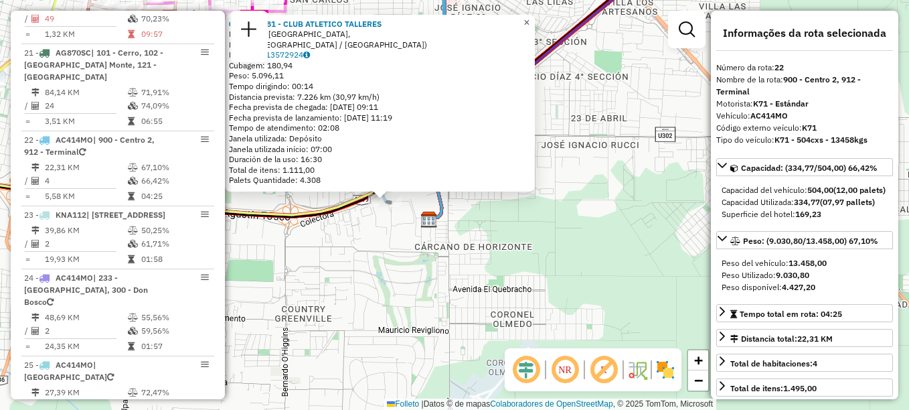
click at [535, 25] on link "×" at bounding box center [527, 23] width 16 height 16
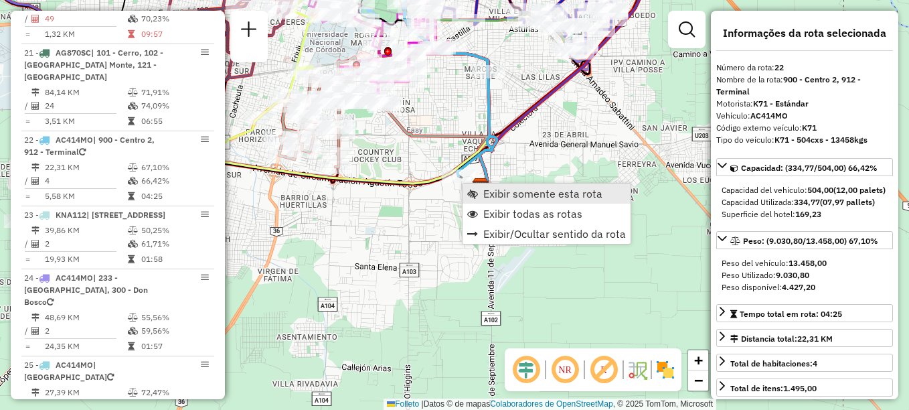
click at [500, 190] on span "Exibir somente esta rota" at bounding box center [543, 193] width 119 height 11
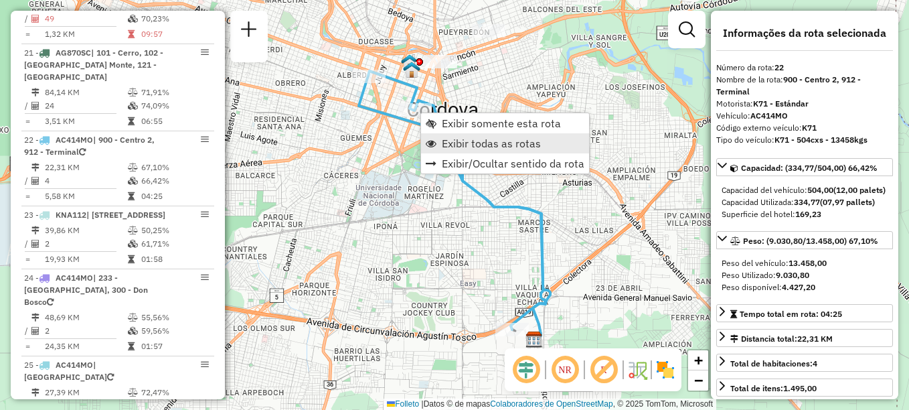
click at [458, 140] on span "Exibir todas as rotas" at bounding box center [491, 143] width 99 height 11
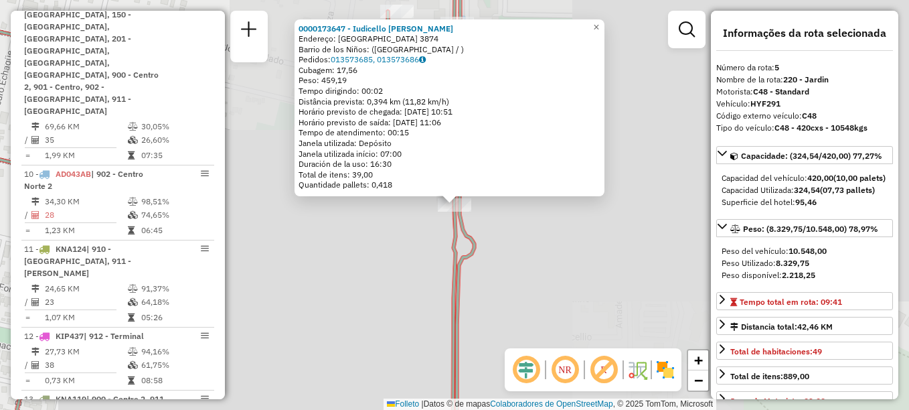
scroll to position [741, 0]
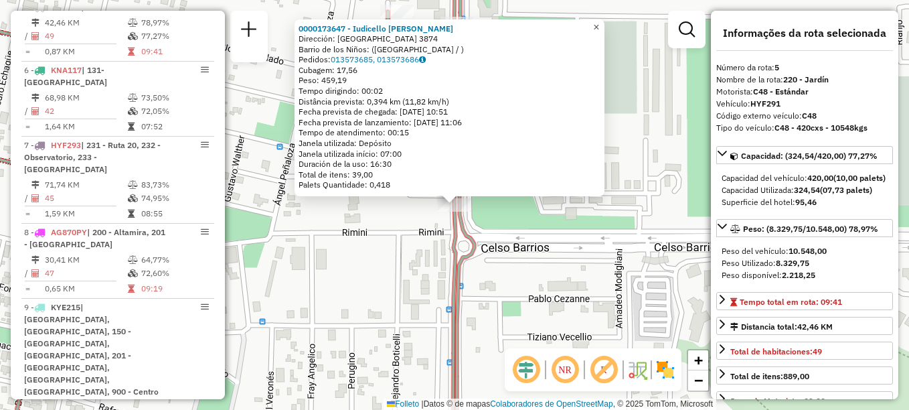
click at [599, 21] on span "×" at bounding box center [596, 26] width 6 height 11
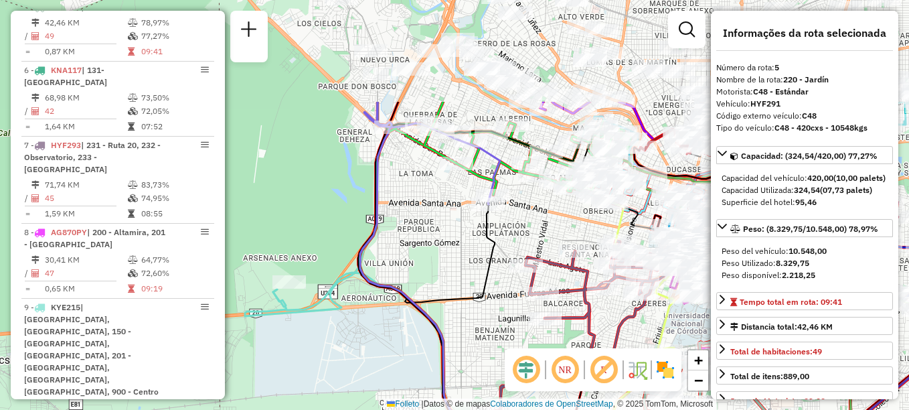
drag, startPoint x: 372, startPoint y: 205, endPoint x: 587, endPoint y: 348, distance: 258.6
click at [587, 348] on icon at bounding box center [535, 367] width 307 height 271
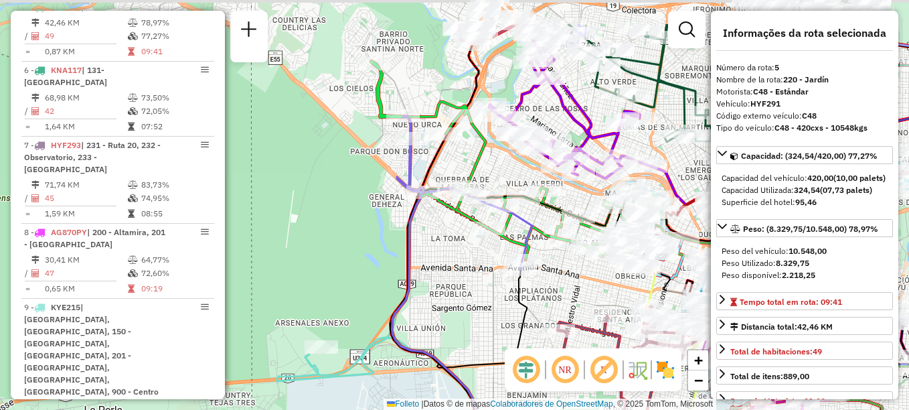
drag, startPoint x: 404, startPoint y: 149, endPoint x: 458, endPoint y: 263, distance: 126.1
click at [458, 263] on div "Janela de atendimento Grade de atendimento Capacidade Transportadoras Veículos …" at bounding box center [454, 205] width 909 height 410
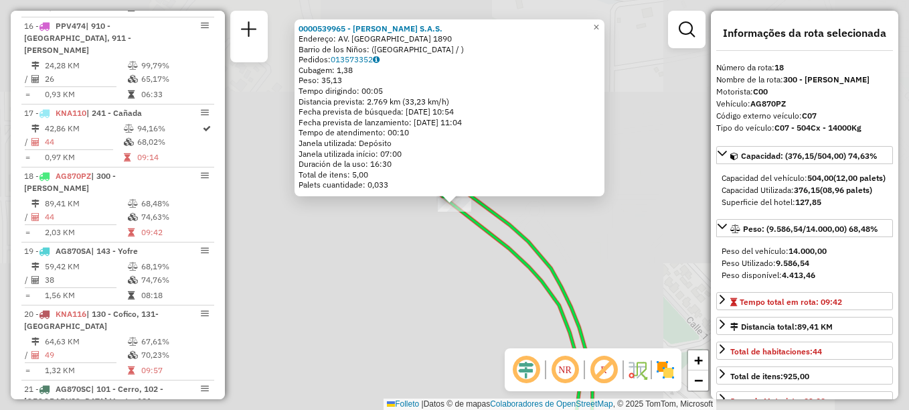
scroll to position [1716, 0]
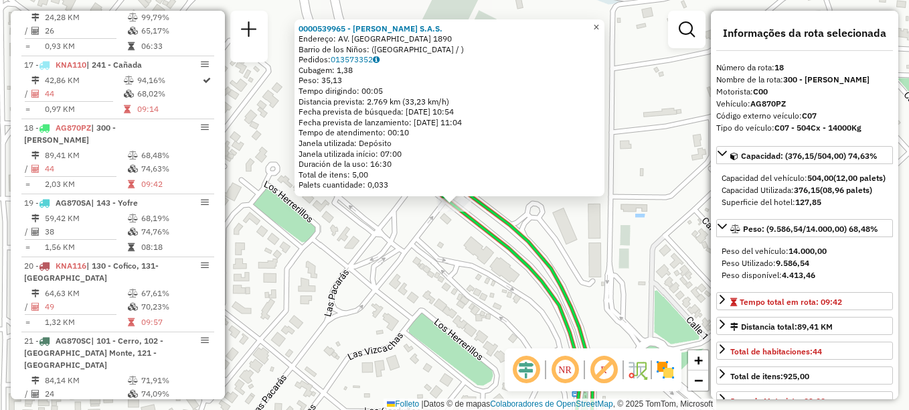
click at [605, 29] on link "×" at bounding box center [597, 27] width 16 height 16
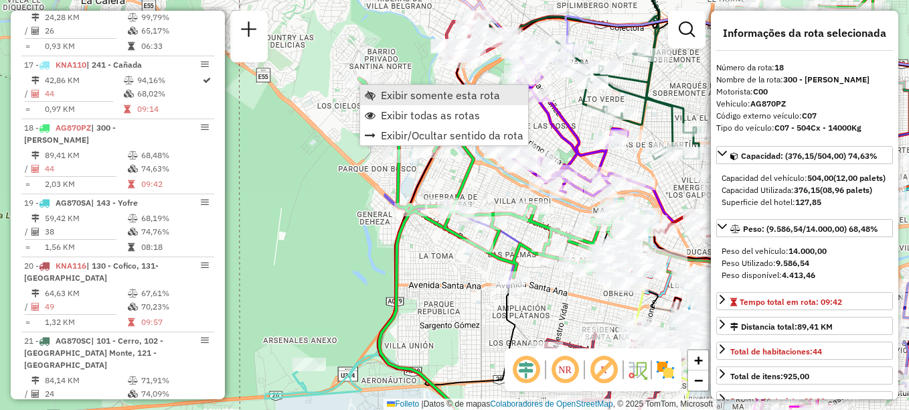
click at [397, 93] on span "Exibir somente esta rota" at bounding box center [440, 95] width 119 height 11
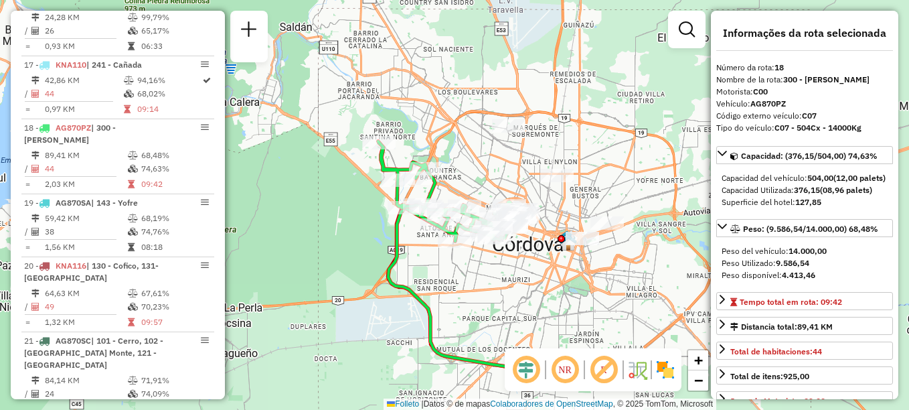
drag, startPoint x: 399, startPoint y: 277, endPoint x: 474, endPoint y: 312, distance: 82.7
click at [474, 312] on div "Janela de atendimento Grade de atendimento Capacidade Transportadoras Veículos …" at bounding box center [454, 205] width 909 height 410
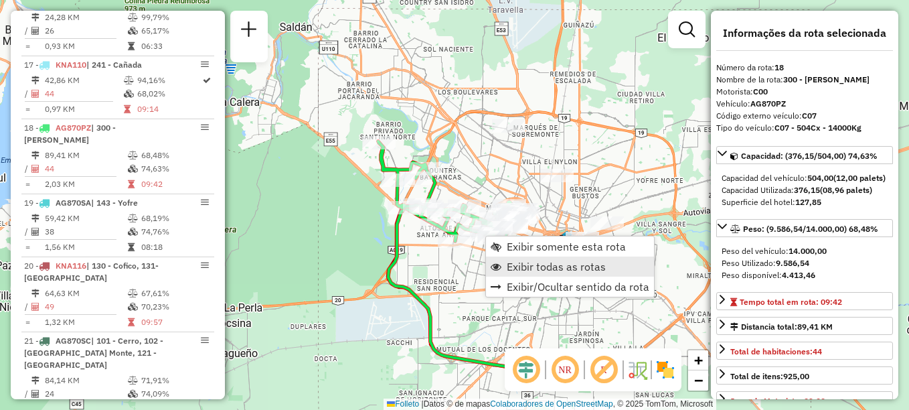
click at [532, 266] on span "Exibir todas as rotas" at bounding box center [556, 266] width 99 height 11
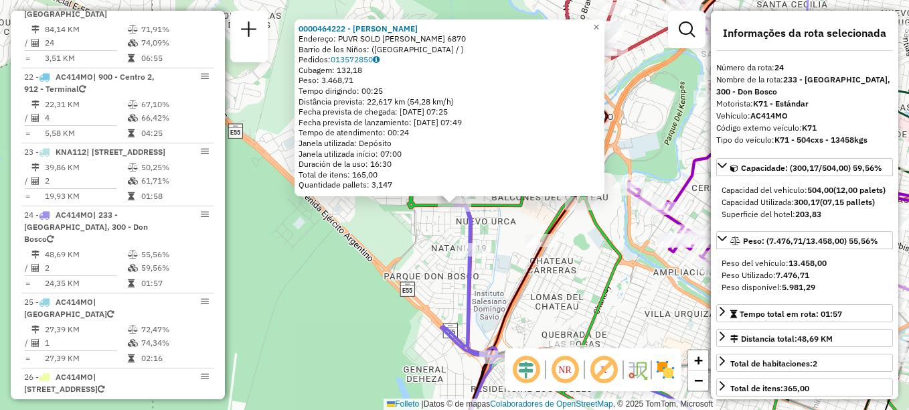
scroll to position [2154, 0]
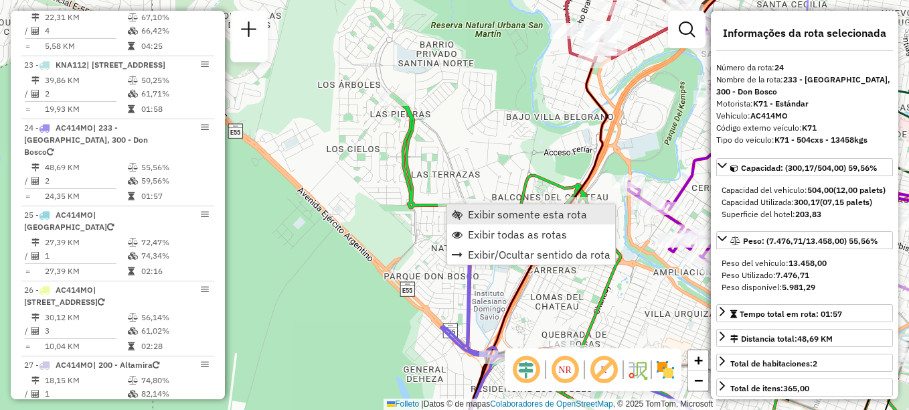
click at [489, 218] on span "Exibir somente esta rota" at bounding box center [527, 214] width 119 height 11
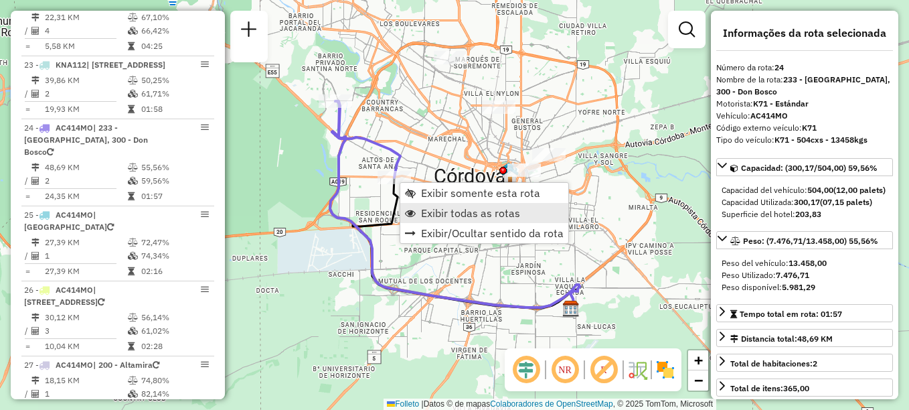
click at [449, 214] on span "Exibir todas as rotas" at bounding box center [470, 213] width 99 height 11
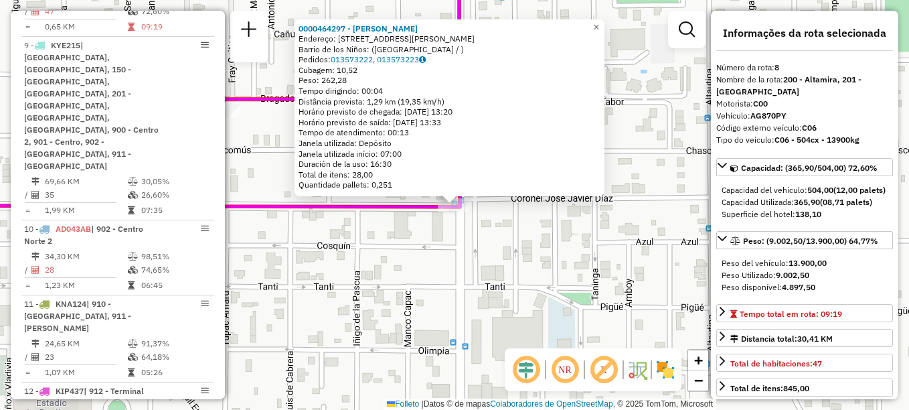
scroll to position [942, 0]
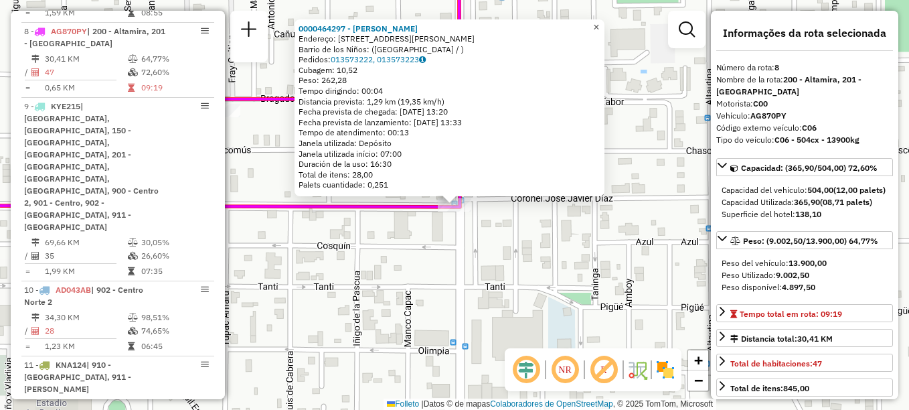
click at [599, 27] on span "×" at bounding box center [596, 26] width 6 height 11
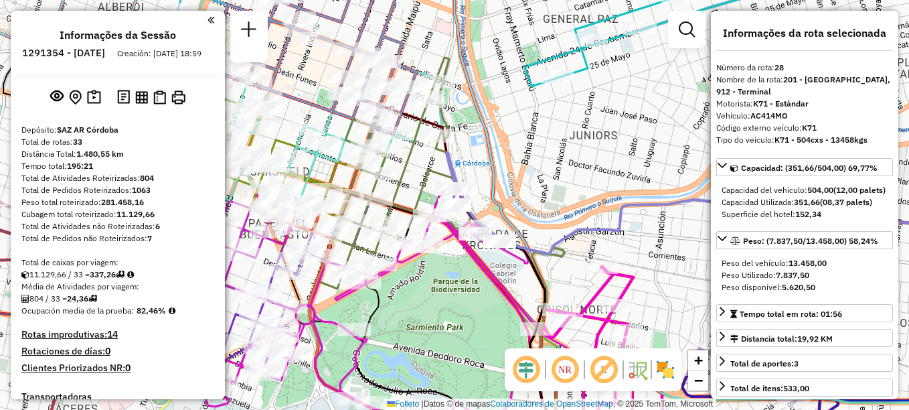
select select "**********"
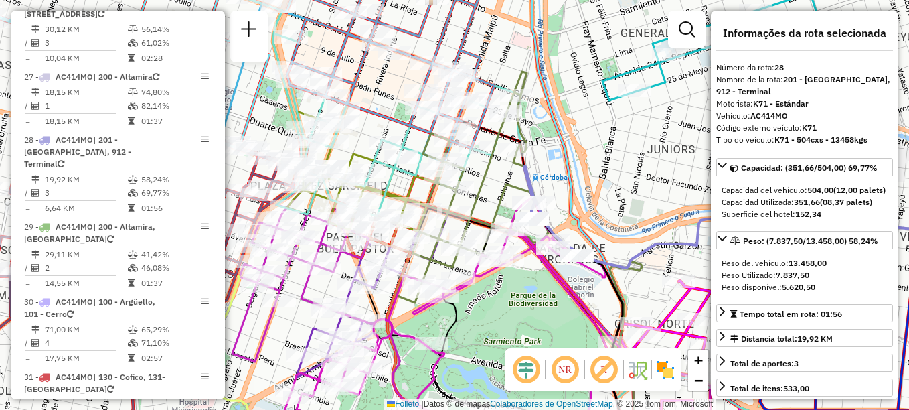
drag, startPoint x: 470, startPoint y: 315, endPoint x: 487, endPoint y: 313, distance: 16.8
click at [487, 313] on div "Janela de atendimento Grade de atendimento Capacidade Transportadoras Veículos …" at bounding box center [454, 205] width 909 height 410
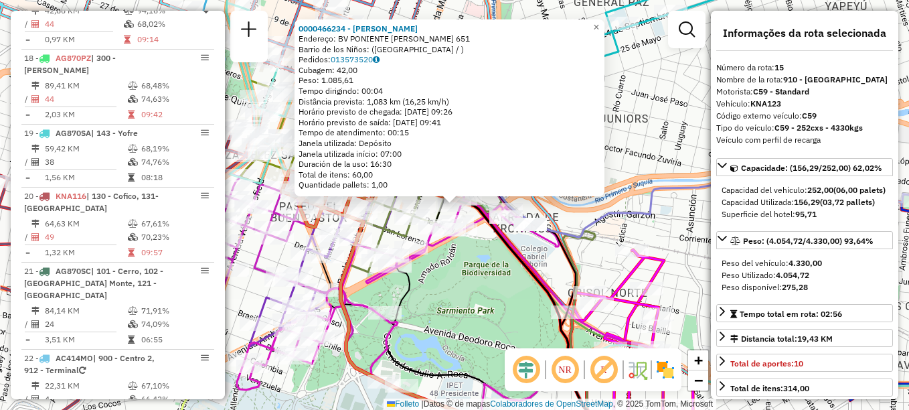
scroll to position [1503, 0]
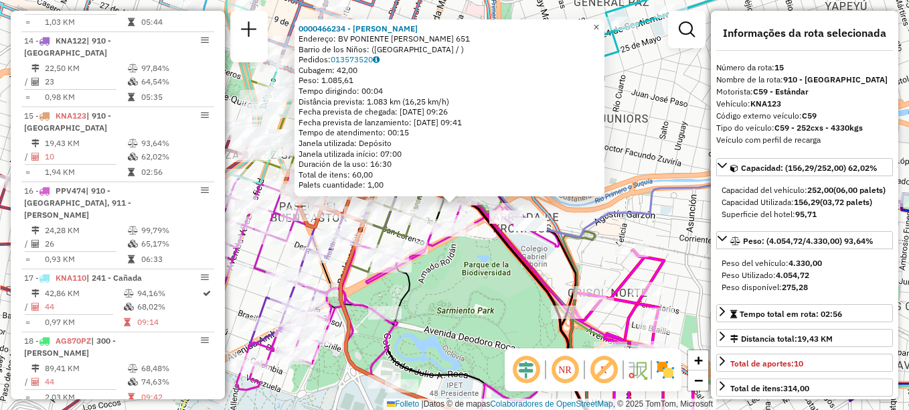
click at [599, 24] on span "×" at bounding box center [596, 26] width 6 height 11
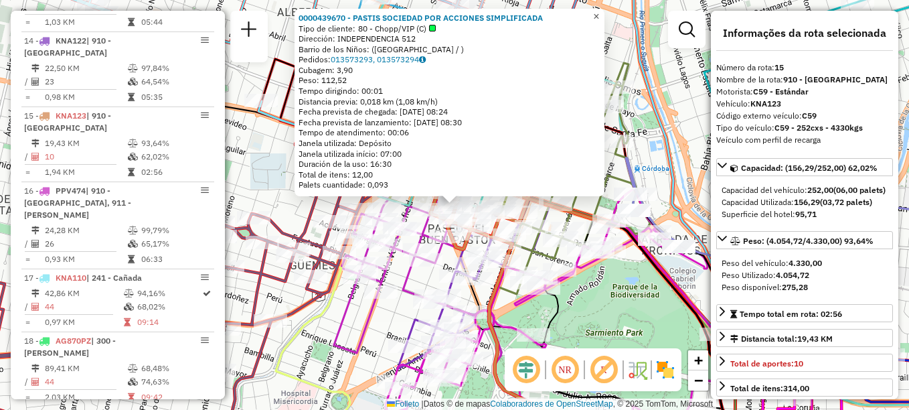
click at [599, 11] on span "×" at bounding box center [596, 16] width 6 height 11
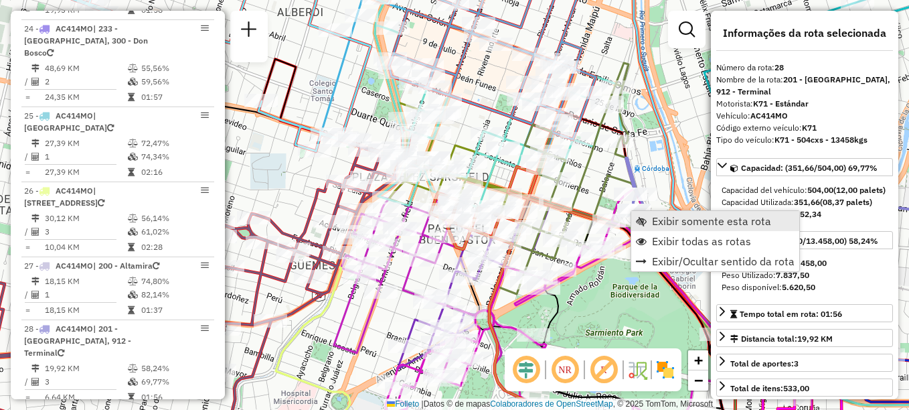
scroll to position [2442, 0]
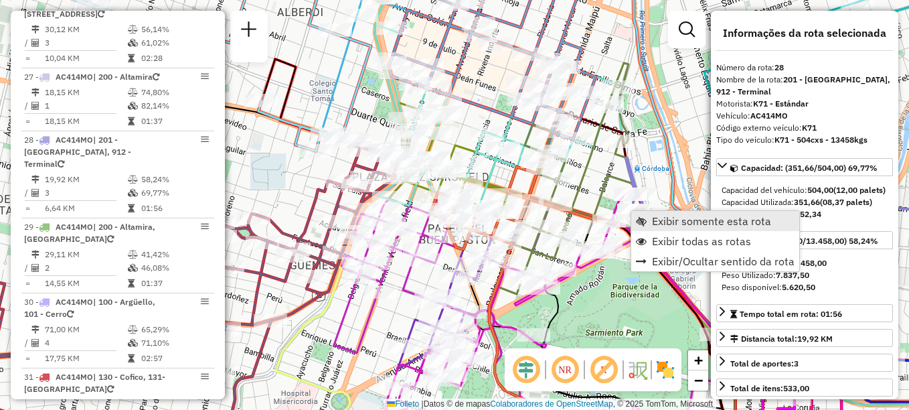
click at [657, 219] on span "Exibir somente esta rota" at bounding box center [711, 221] width 119 height 11
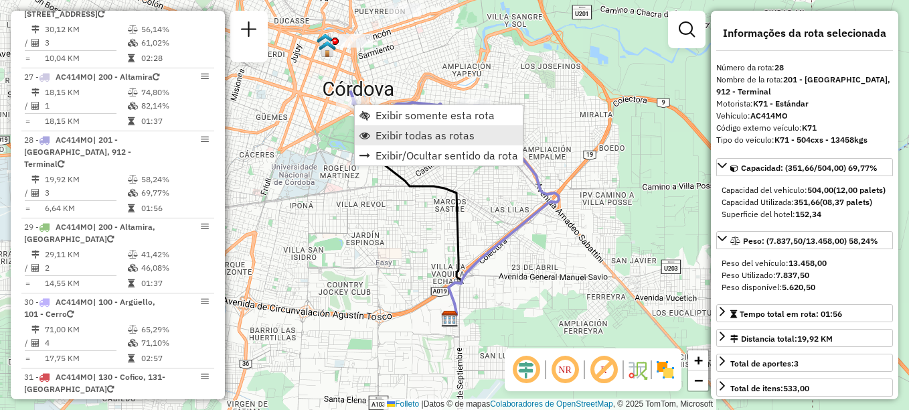
click at [380, 134] on span "Exibir todas as rotas" at bounding box center [425, 135] width 99 height 11
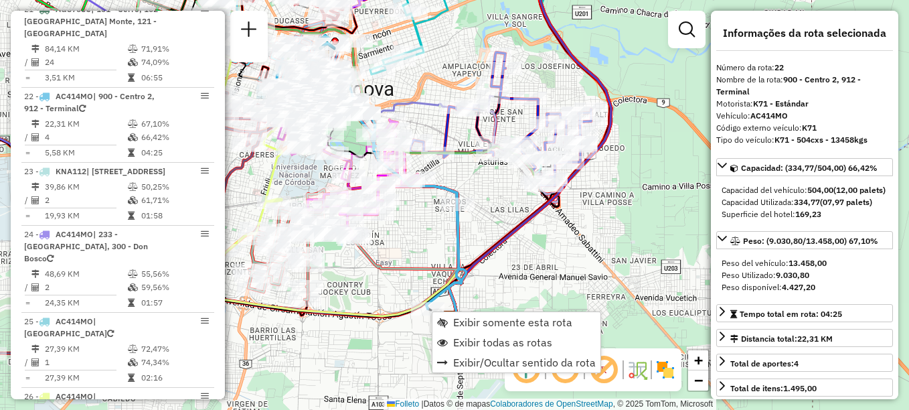
scroll to position [2004, 0]
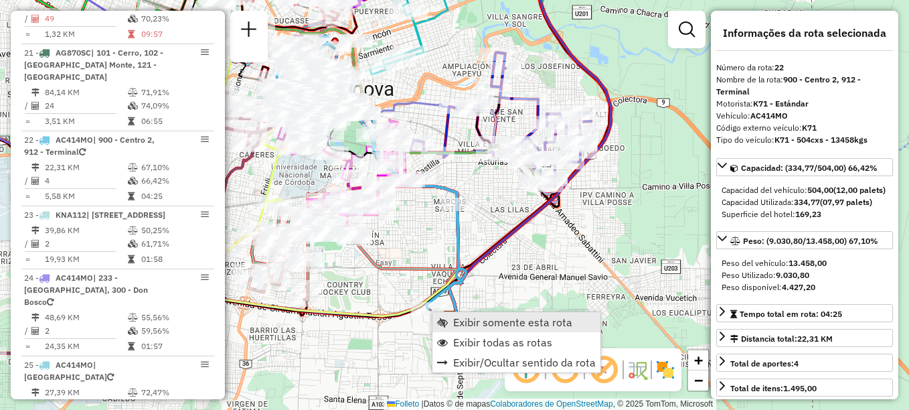
click at [473, 321] on span "Exibir somente esta rota" at bounding box center [512, 322] width 119 height 11
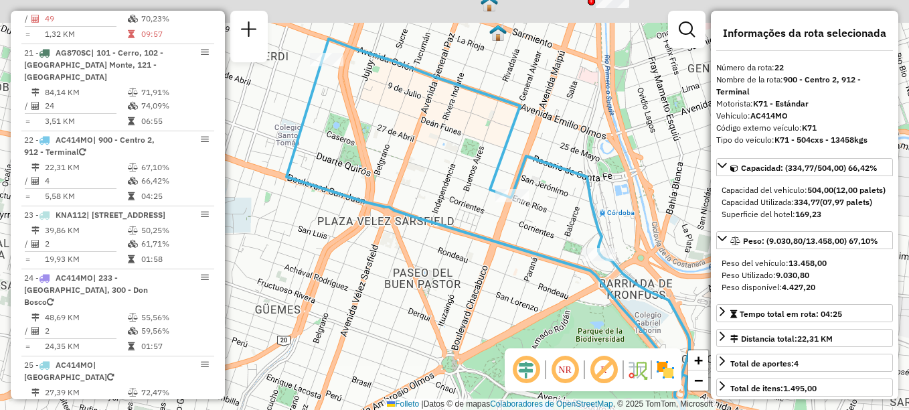
drag, startPoint x: 355, startPoint y: 84, endPoint x: 363, endPoint y: 124, distance: 41.0
click at [363, 124] on div "Janela de atendimento Grade de atendimento Capacidade Transportadoras Veículos …" at bounding box center [454, 205] width 909 height 410
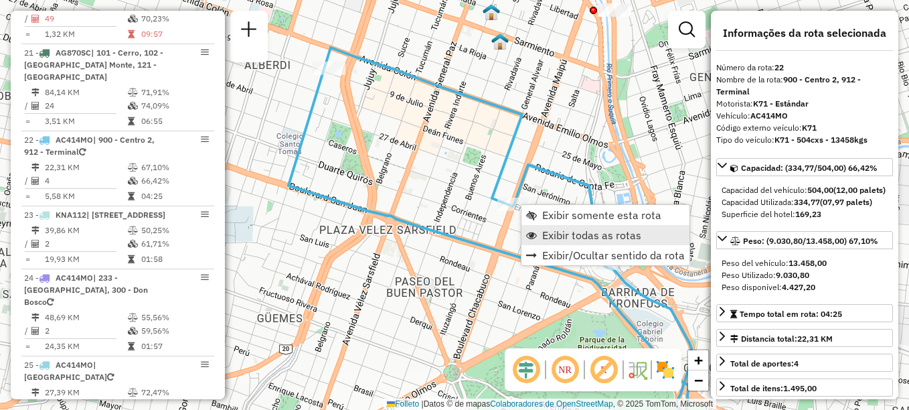
click at [549, 231] on span "Exibir todas as rotas" at bounding box center [591, 235] width 99 height 11
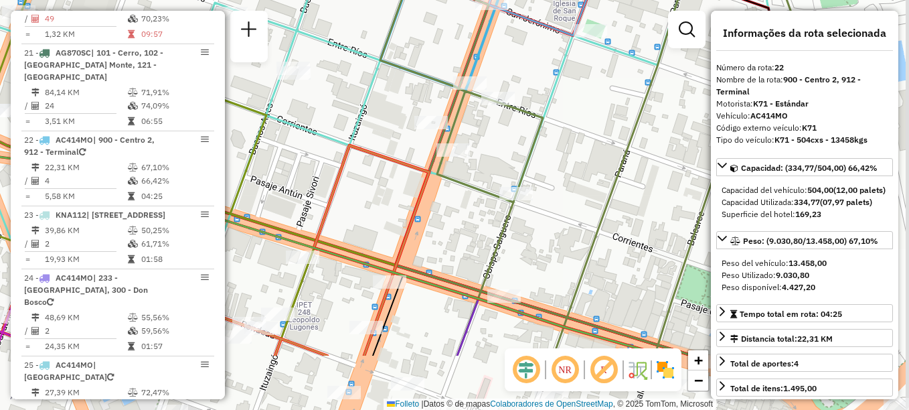
drag, startPoint x: 547, startPoint y: 198, endPoint x: 459, endPoint y: 70, distance: 155.5
click at [460, 71] on icon at bounding box center [629, 110] width 498 height 492
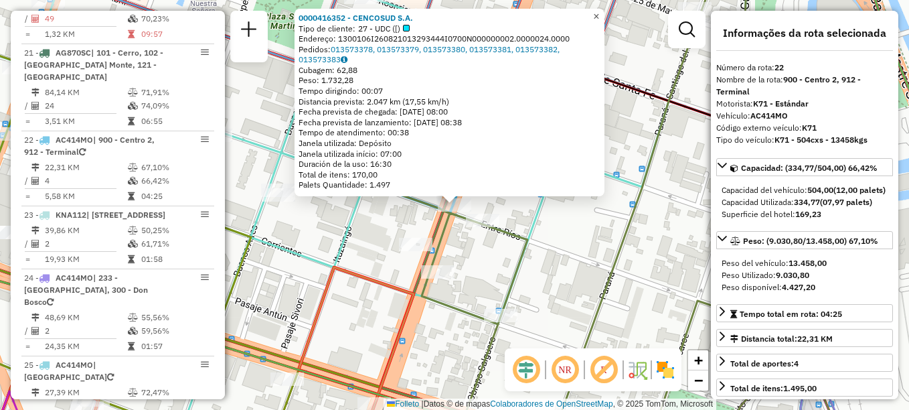
drag, startPoint x: 604, startPoint y: 11, endPoint x: 539, endPoint y: 141, distance: 145.3
click at [599, 13] on span "×" at bounding box center [596, 16] width 6 height 11
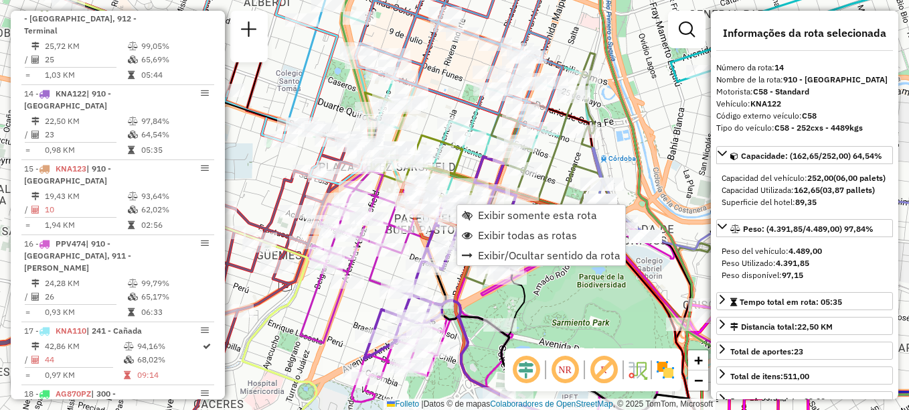
scroll to position [1428, 0]
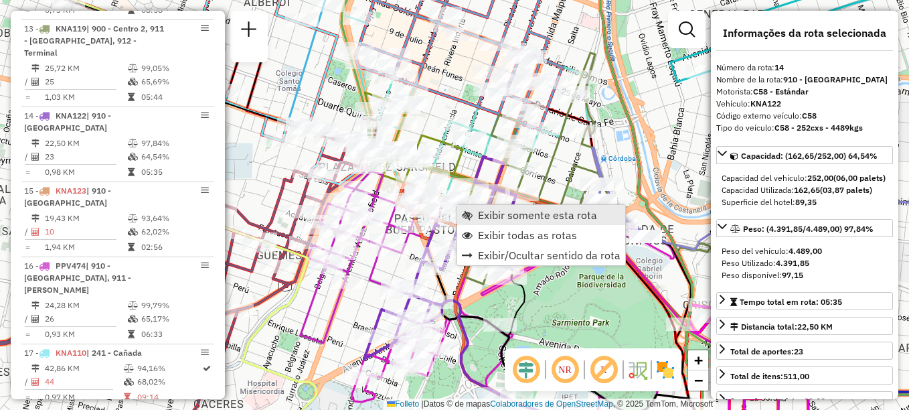
click at [502, 216] on span "Exibir somente esta rota" at bounding box center [537, 215] width 119 height 11
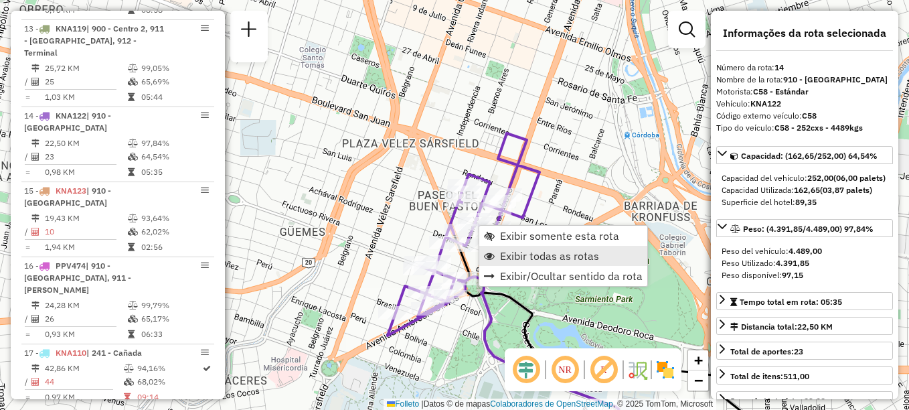
click at [522, 259] on span "Exibir todas as rotas" at bounding box center [549, 255] width 99 height 11
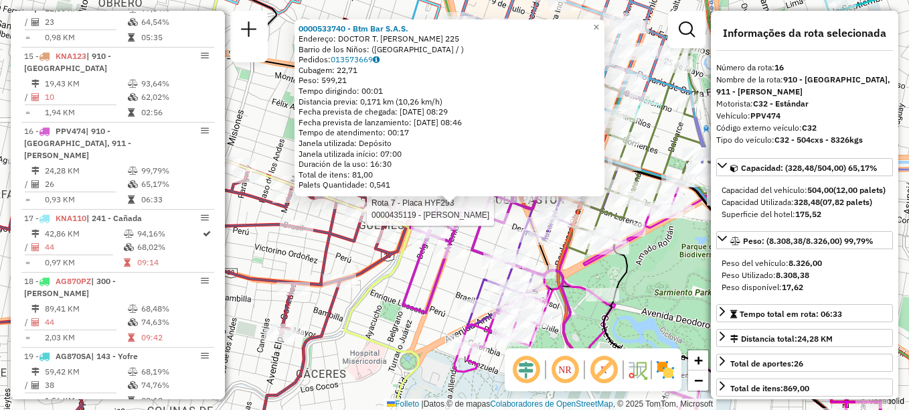
scroll to position [1578, 0]
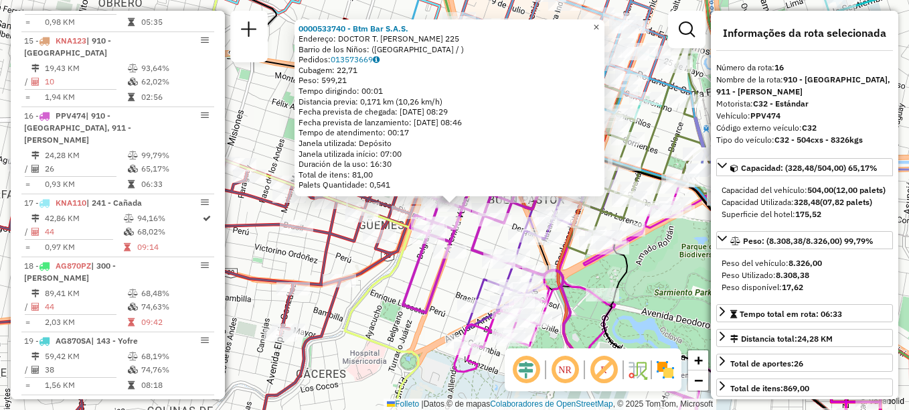
click at [599, 25] on span "×" at bounding box center [596, 26] width 6 height 11
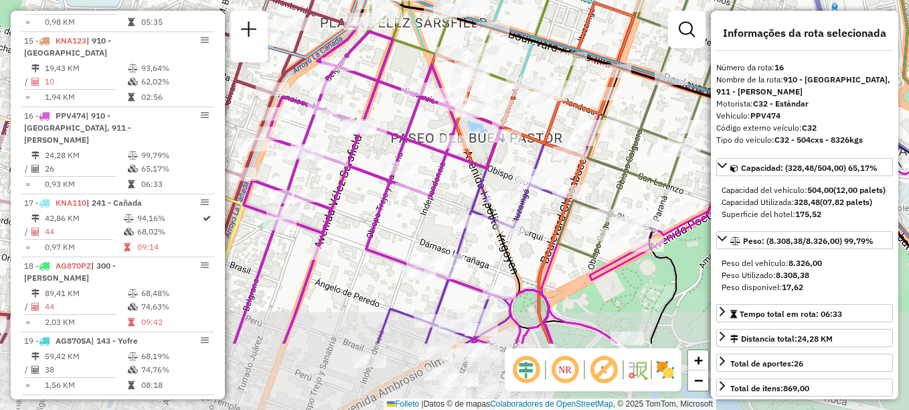
drag, startPoint x: 645, startPoint y: 82, endPoint x: 557, endPoint y: -25, distance: 138.5
click at [557, 0] on html "Aguarde... Pop-up bloqueado! Seu navegador bloqueou automáticamente a abertura …" at bounding box center [454, 205] width 909 height 410
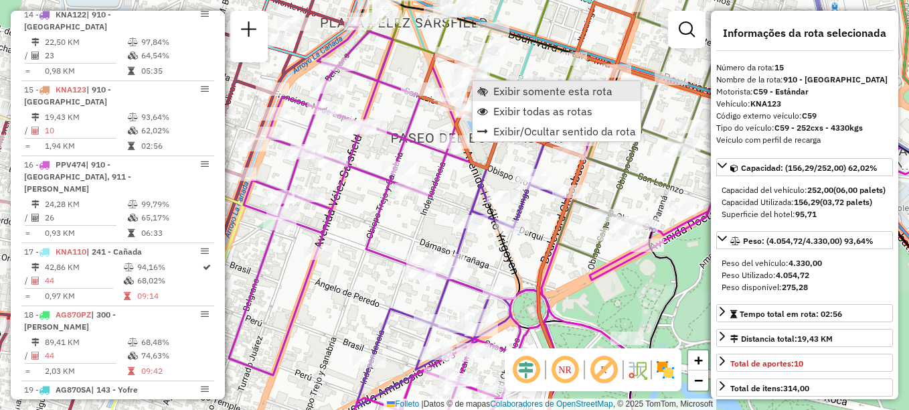
scroll to position [1503, 0]
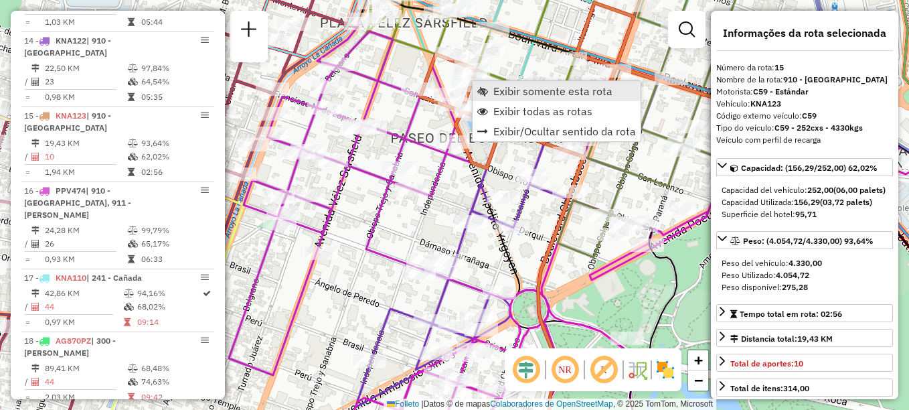
click at [516, 86] on span "Exibir somente esta rota" at bounding box center [553, 91] width 119 height 11
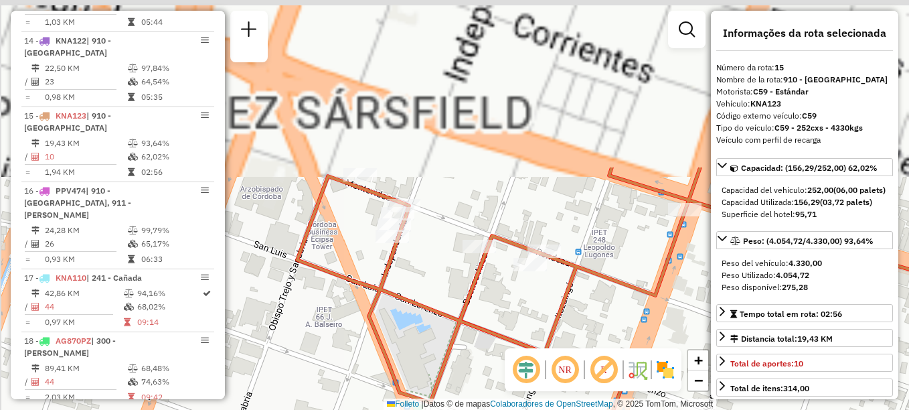
drag, startPoint x: 448, startPoint y: 126, endPoint x: 512, endPoint y: 317, distance: 201.8
click at [512, 317] on div "Janela de atendimento Grade de atendimento Capacidade Transportadoras Veículos …" at bounding box center [454, 205] width 909 height 410
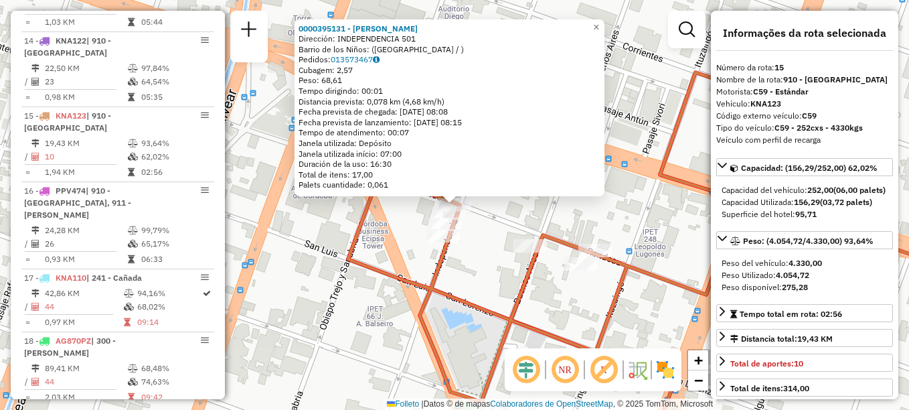
click at [392, 228] on div "0000395131 - Romero Marco Antonio Dirección: INDEPENDENCIA 501 Barrio de los Ni…" at bounding box center [454, 205] width 909 height 410
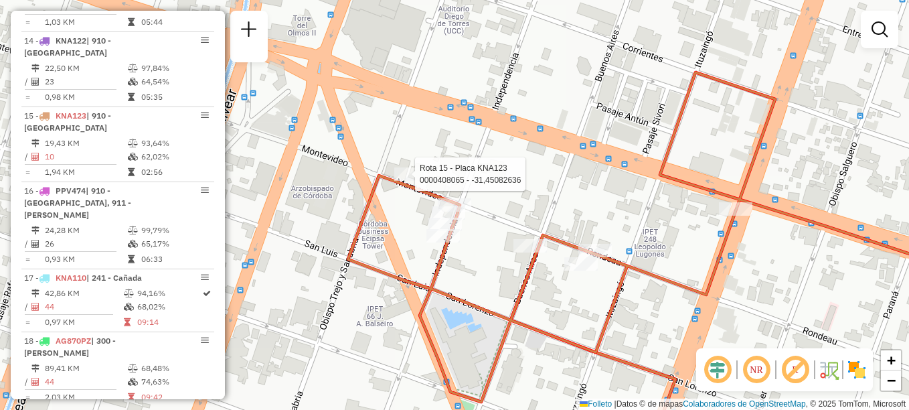
select select "**********"
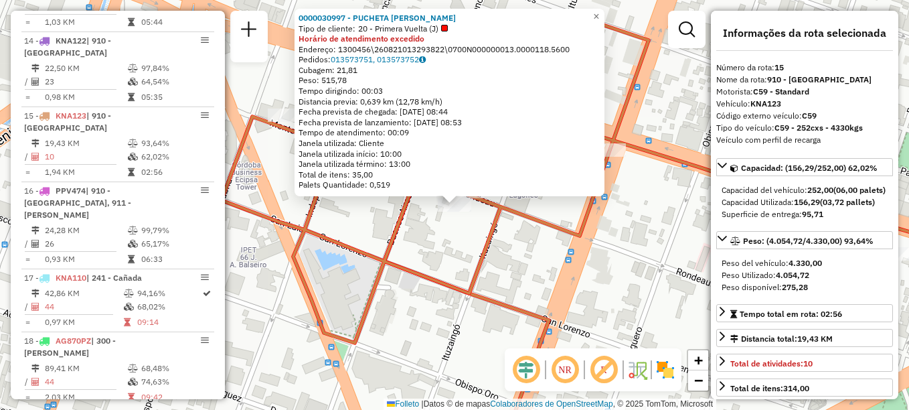
click at [498, 215] on icon at bounding box center [570, 178] width 697 height 330
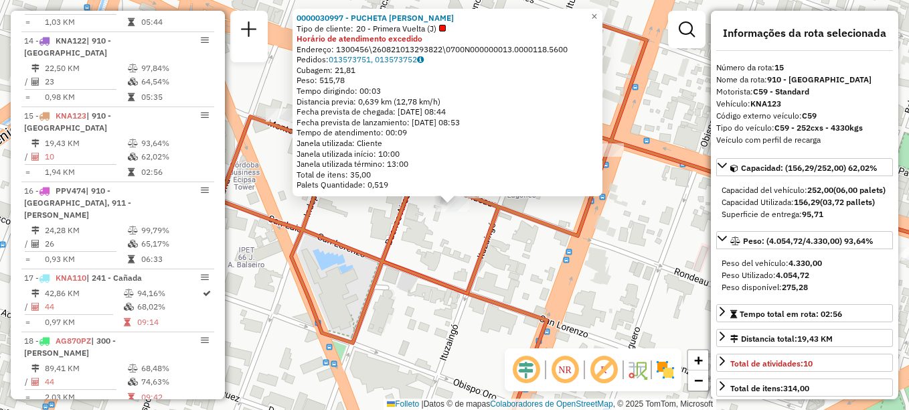
click at [487, 200] on icon at bounding box center [568, 178] width 697 height 330
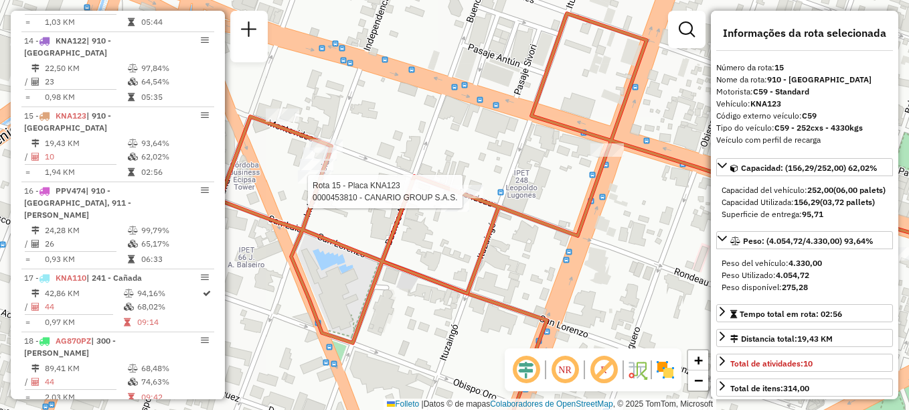
click at [461, 184] on icon at bounding box center [568, 178] width 697 height 330
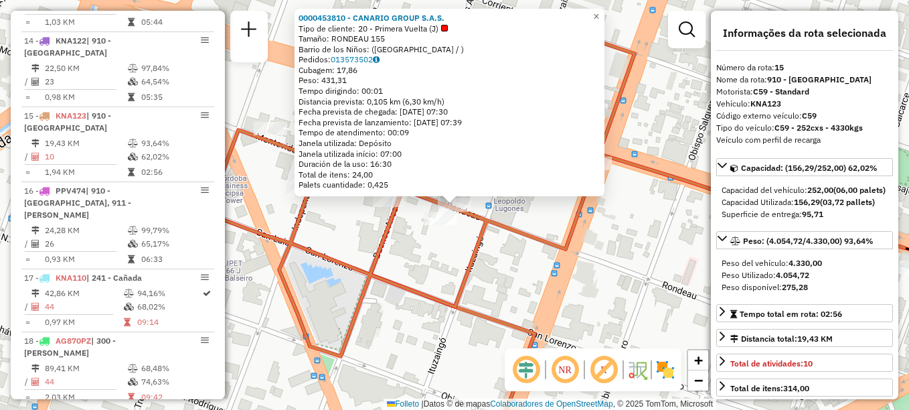
click at [541, 211] on div "0000453810 - CANARIO GROUP S.A.S. Tipo de cliente: 20 - Primera Vuelta (J) Tama…" at bounding box center [454, 205] width 909 height 410
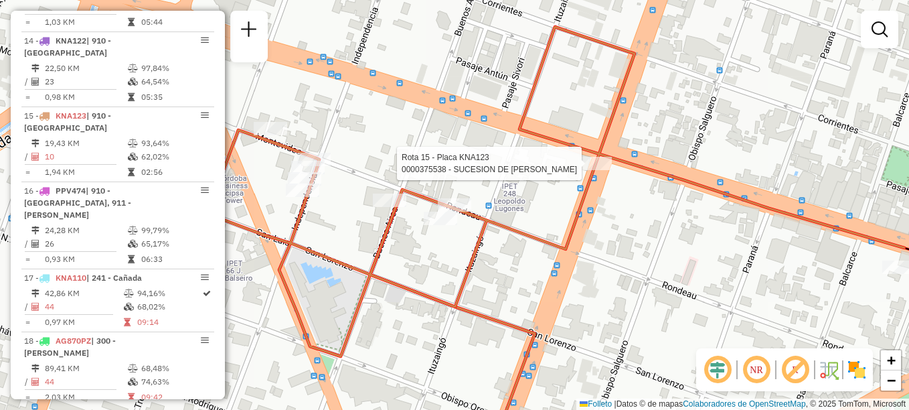
select select "**********"
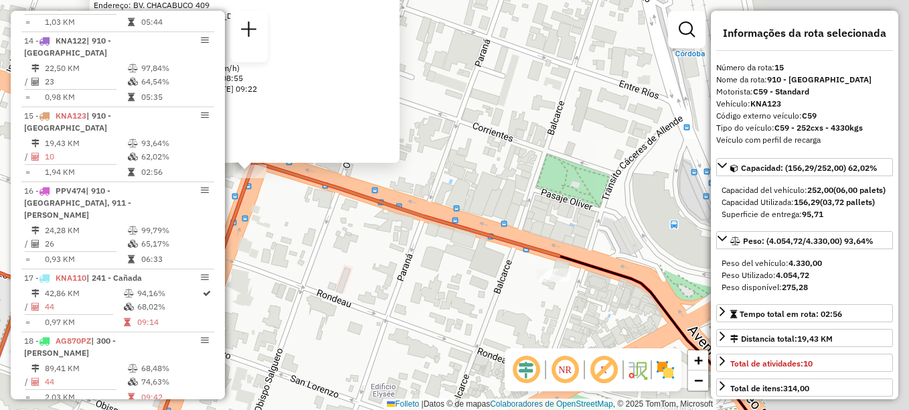
drag, startPoint x: 421, startPoint y: 236, endPoint x: 390, endPoint y: 224, distance: 33.7
click at [390, 224] on div "0000375538 - SUCESION DE BLANCH BENJAMIN Tipo de cliente: 20 - Primera Vuelta (…" at bounding box center [454, 205] width 909 height 410
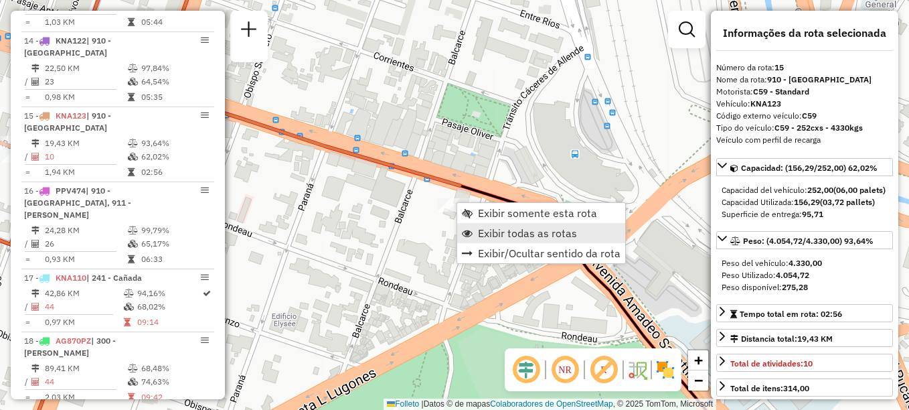
click at [499, 228] on span "Exibir todas as rotas" at bounding box center [527, 233] width 99 height 11
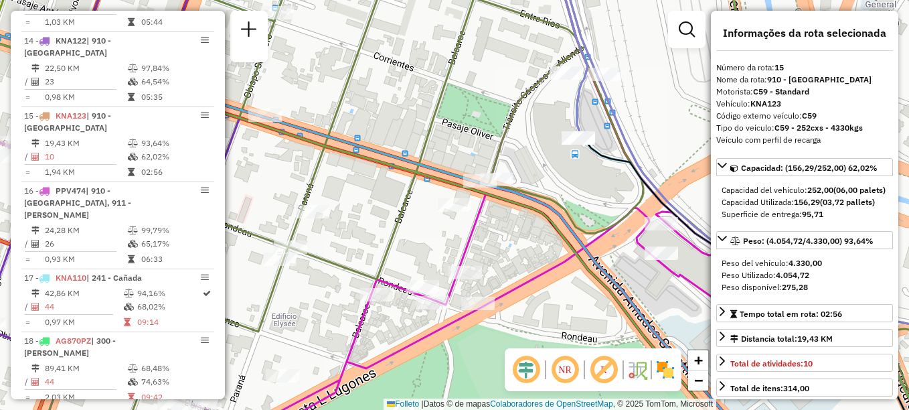
drag, startPoint x: 514, startPoint y: 248, endPoint x: 468, endPoint y: 202, distance: 65.4
click at [476, 212] on div "Janela de atendimento Grade de atendimento Capacidade Transportadoras Veículos …" at bounding box center [454, 205] width 909 height 410
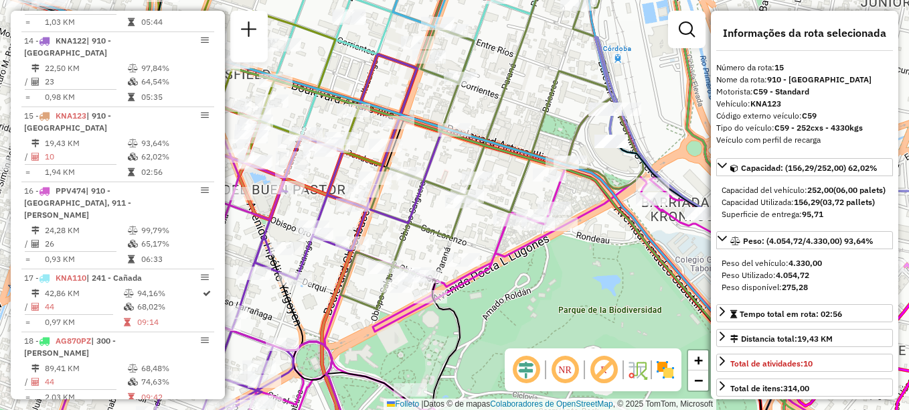
drag, startPoint x: 396, startPoint y: 165, endPoint x: 493, endPoint y: 149, distance: 97.7
click at [493, 149] on icon at bounding box center [494, 196] width 712 height 492
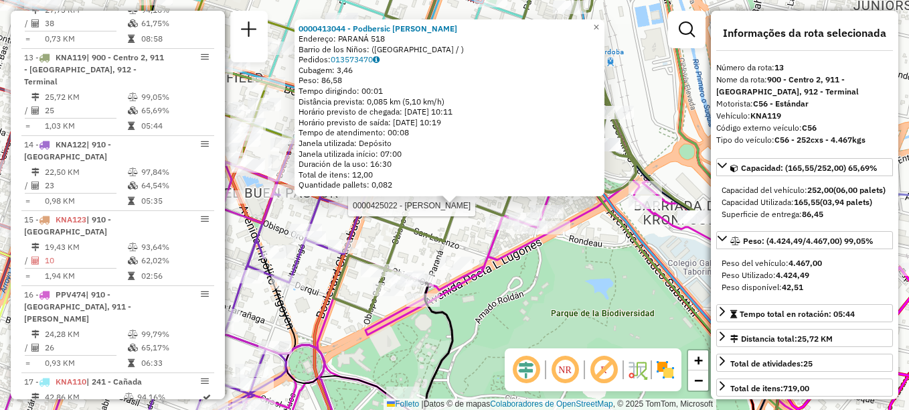
scroll to position [1353, 0]
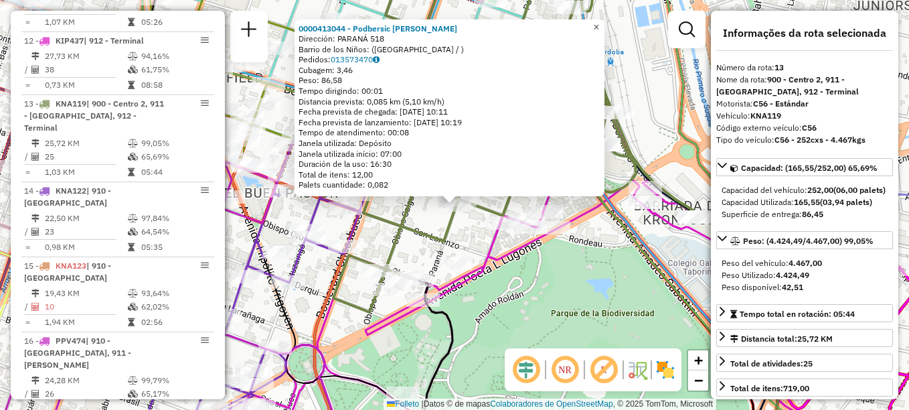
drag, startPoint x: 607, startPoint y: 19, endPoint x: 607, endPoint y: 30, distance: 11.4
click at [599, 21] on span "×" at bounding box center [596, 26] width 6 height 11
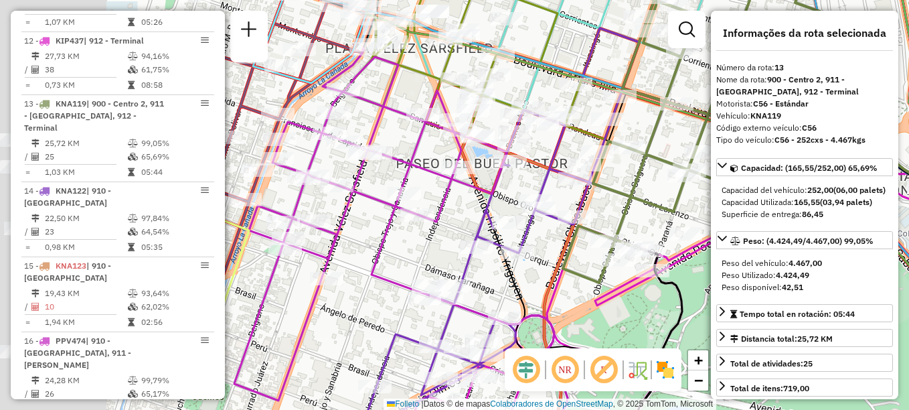
drag, startPoint x: 427, startPoint y: 207, endPoint x: 670, endPoint y: 177, distance: 245.0
click at [670, 177] on div "Janela de atendimento Grade de atendimento Capacidade Transportadoras Veículos …" at bounding box center [454, 205] width 909 height 410
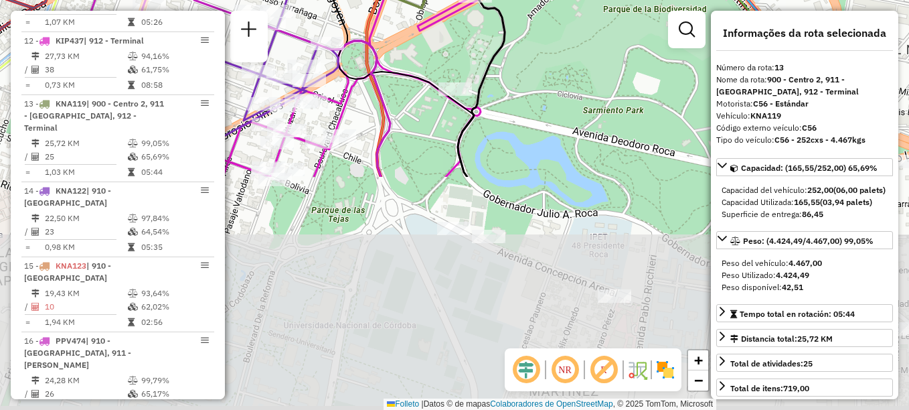
drag, startPoint x: 423, startPoint y: 206, endPoint x: 372, endPoint y: 29, distance: 183.2
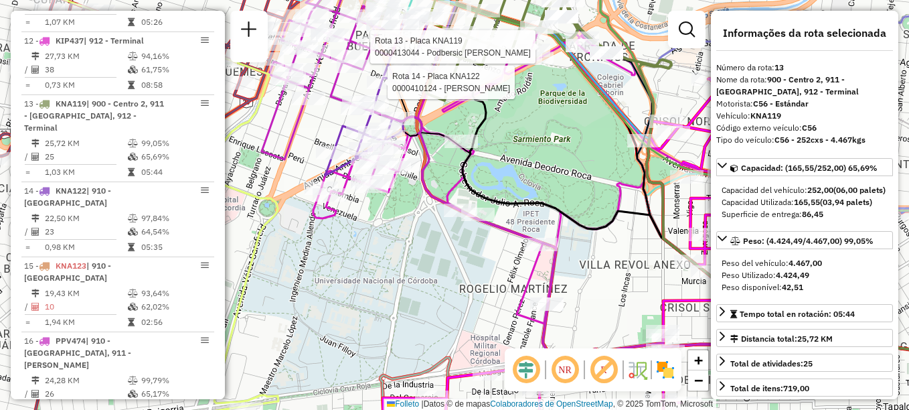
drag, startPoint x: 398, startPoint y: 255, endPoint x: 429, endPoint y: 305, distance: 58.0
click at [429, 305] on div "Rota 13 - Placa KNA119 0000413044 - Podbersic Eric Rota 14 - Placa KNA122 00004…" at bounding box center [454, 205] width 909 height 410
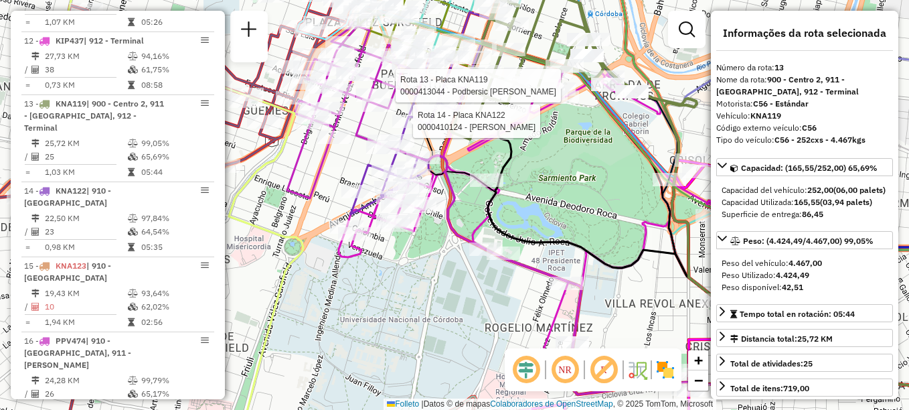
click at [336, 149] on div "Rota 13 - Placa KNA119 0000413044 - Podbersic Eric Rota 14 - Placa KNA122 00004…" at bounding box center [454, 205] width 909 height 410
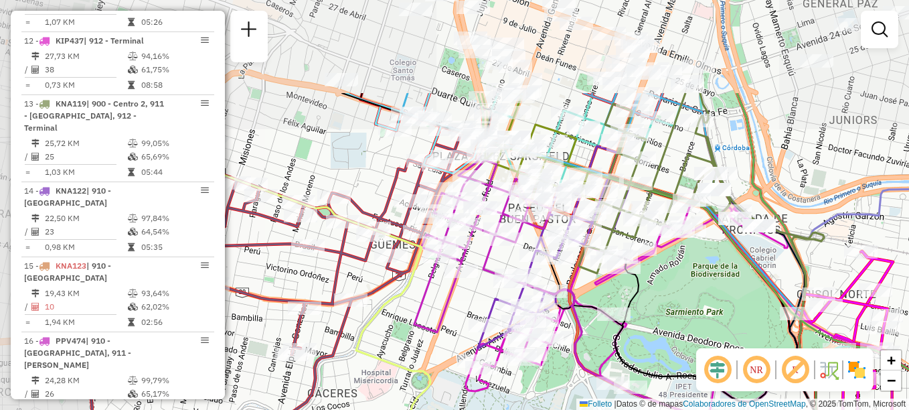
drag, startPoint x: 411, startPoint y: 222, endPoint x: 464, endPoint y: 291, distance: 87.3
click at [464, 291] on div "Janela de atendimento Grade de atendimento Capacidade Transportadoras Veículos …" at bounding box center [454, 205] width 909 height 410
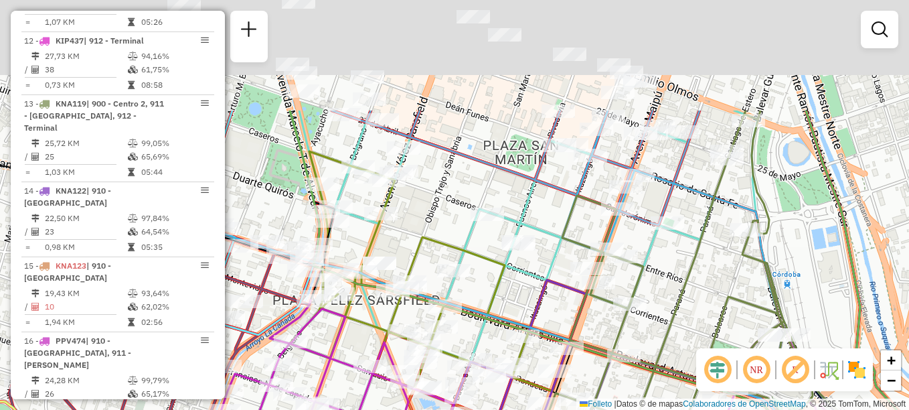
drag, startPoint x: 652, startPoint y: 104, endPoint x: 619, endPoint y: 213, distance: 113.3
click at [603, 248] on icon at bounding box center [661, 323] width 303 height 424
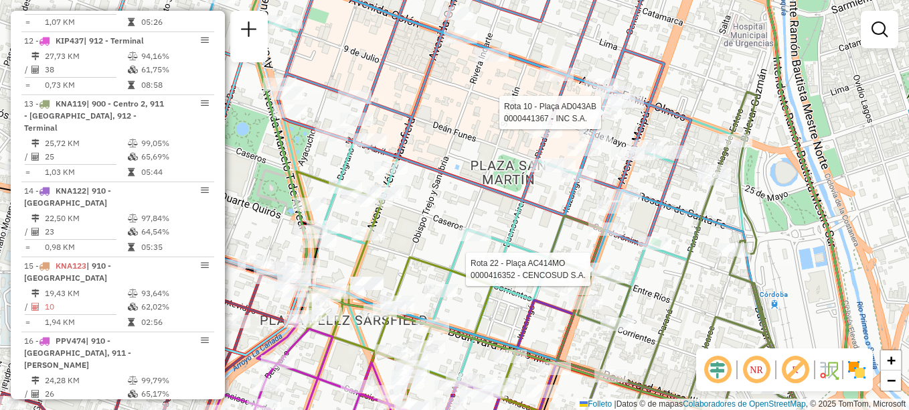
select select "**********"
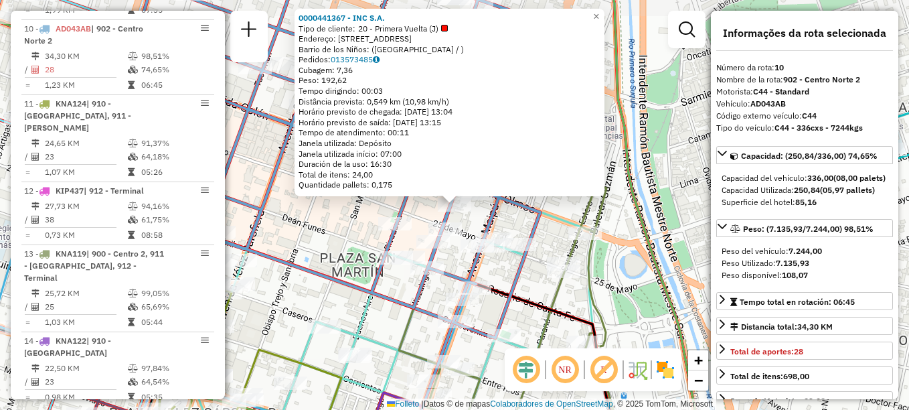
scroll to position [1140, 0]
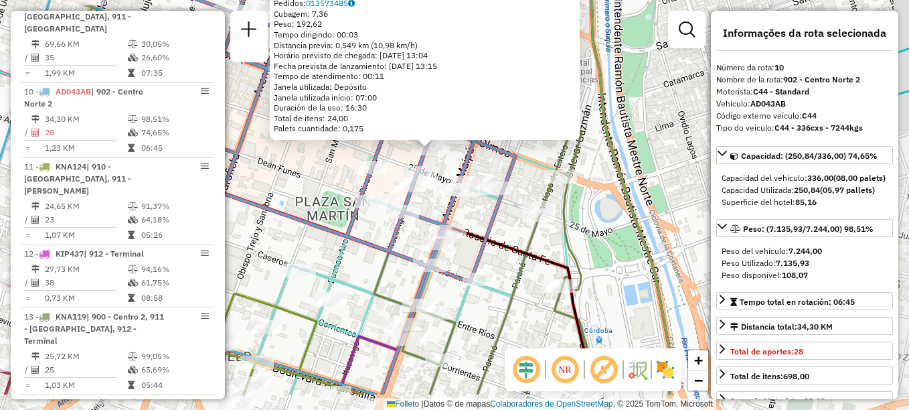
drag, startPoint x: 558, startPoint y: 255, endPoint x: 530, endPoint y: 240, distance: 31.2
click at [530, 240] on icon at bounding box center [488, 261] width 228 height 267
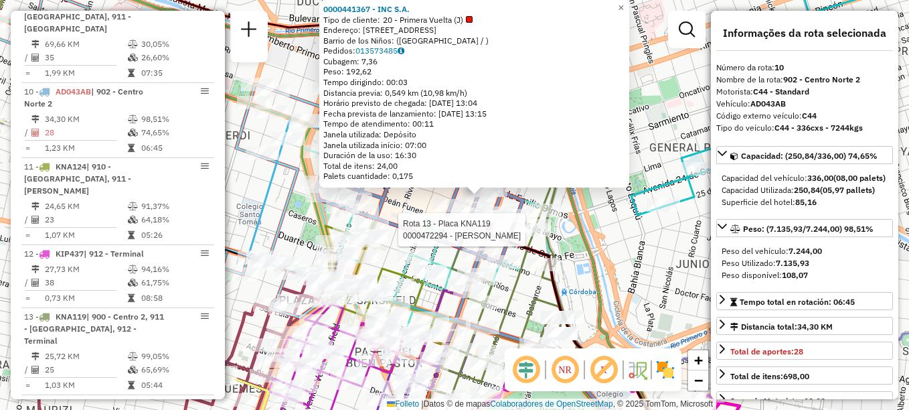
click at [613, 235] on div "Rota 13 - Placa KNA119 0000472294 - Arias Romina Paola 0000441367 - INC S.A. Ti…" at bounding box center [454, 205] width 909 height 410
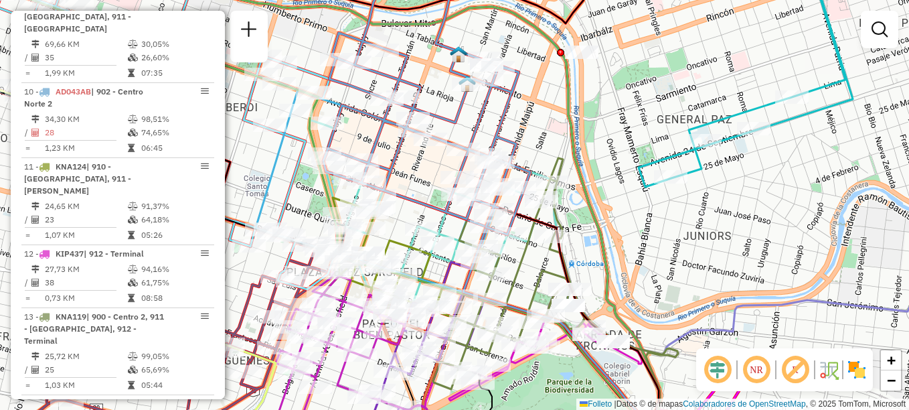
drag, startPoint x: 534, startPoint y: 282, endPoint x: 542, endPoint y: 245, distance: 37.7
click at [542, 245] on icon at bounding box center [508, 273] width 151 height 231
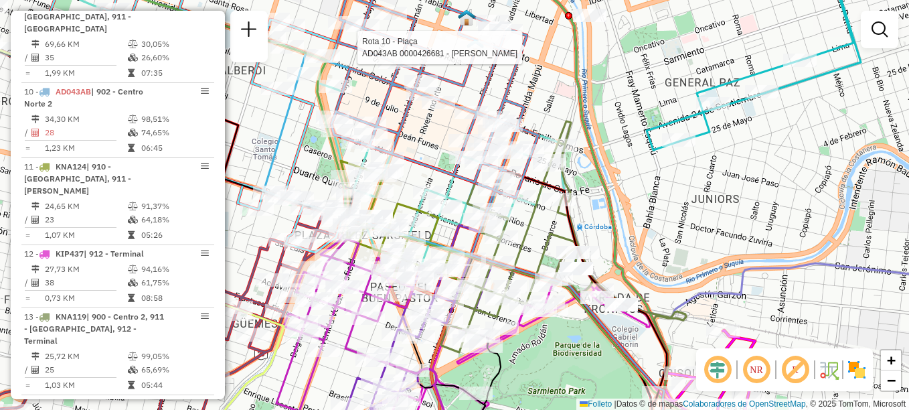
select select "**********"
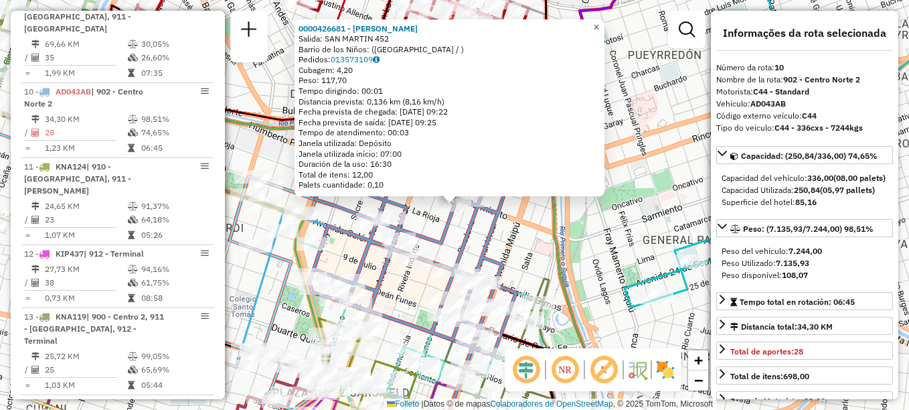
click at [599, 23] on span "×" at bounding box center [596, 26] width 6 height 11
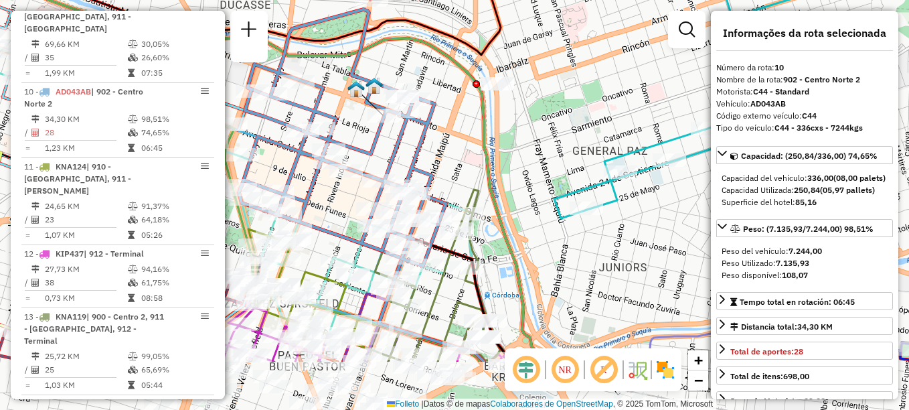
drag, startPoint x: 395, startPoint y: 113, endPoint x: 329, endPoint y: 23, distance: 112.1
click at [329, 23] on icon at bounding box center [342, 137] width 207 height 257
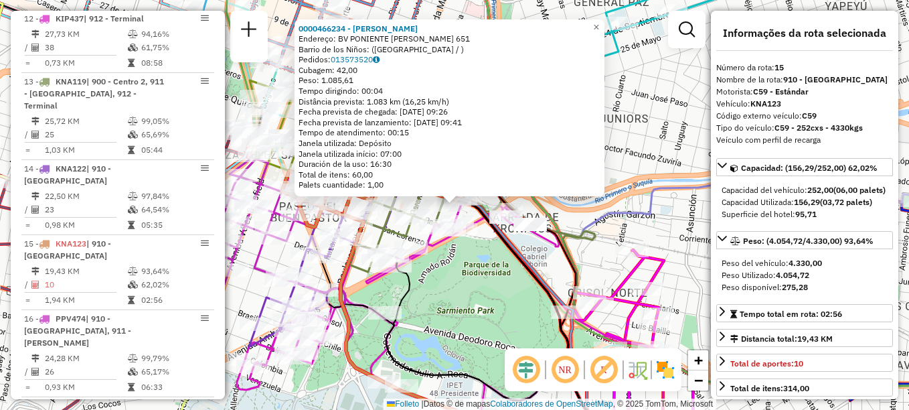
scroll to position [1503, 0]
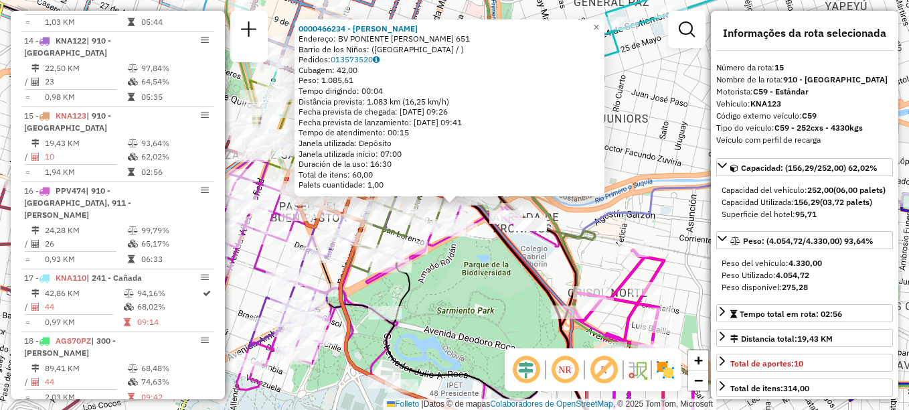
click at [488, 323] on div "Rota 15 - Placa KNA123 0000466234 - Malvas Ortiz Yessi Rossana 0000466234 - Mal…" at bounding box center [454, 205] width 909 height 410
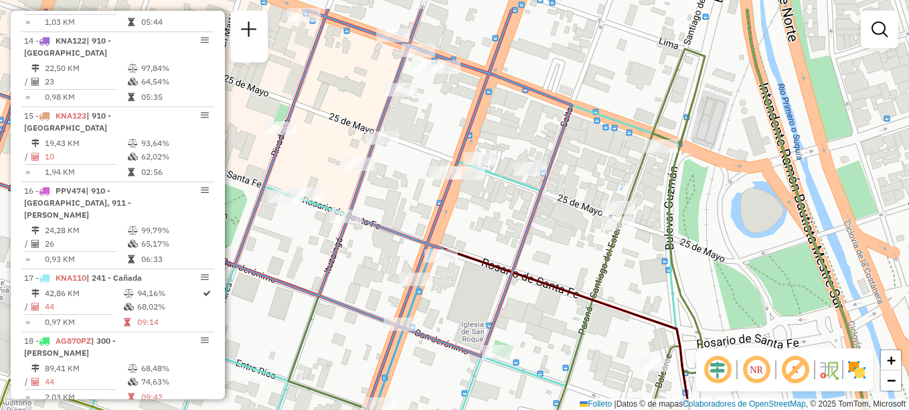
click at [473, 297] on div "Janela de atendimento Grade de atendimento Capacidade Transportadoras Veículos …" at bounding box center [454, 205] width 909 height 410
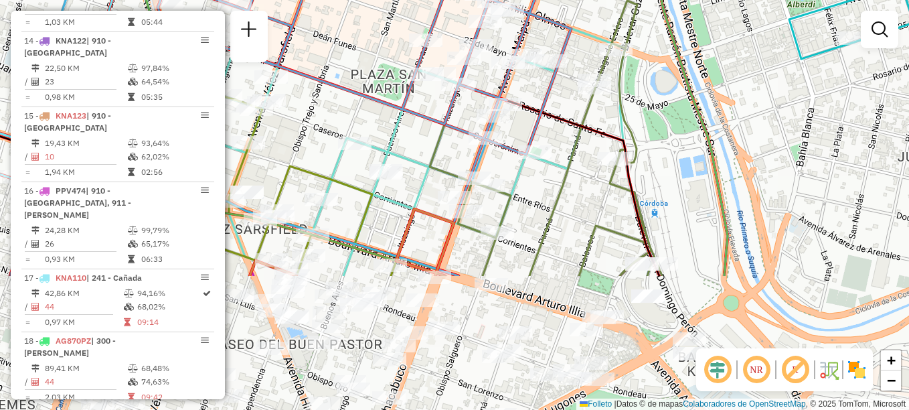
drag, startPoint x: 504, startPoint y: 279, endPoint x: 548, endPoint y: 104, distance: 180.3
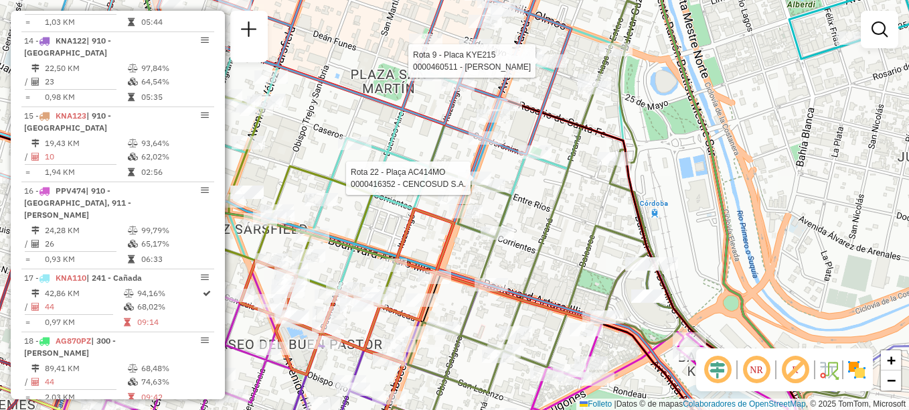
select select "**********"
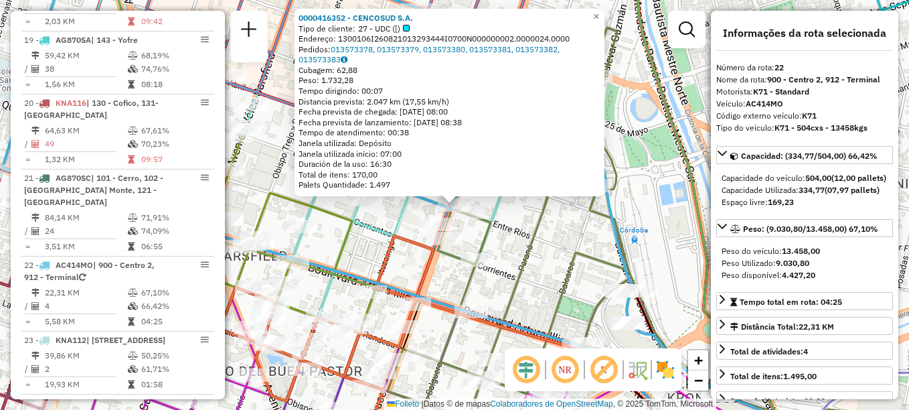
scroll to position [2004, 0]
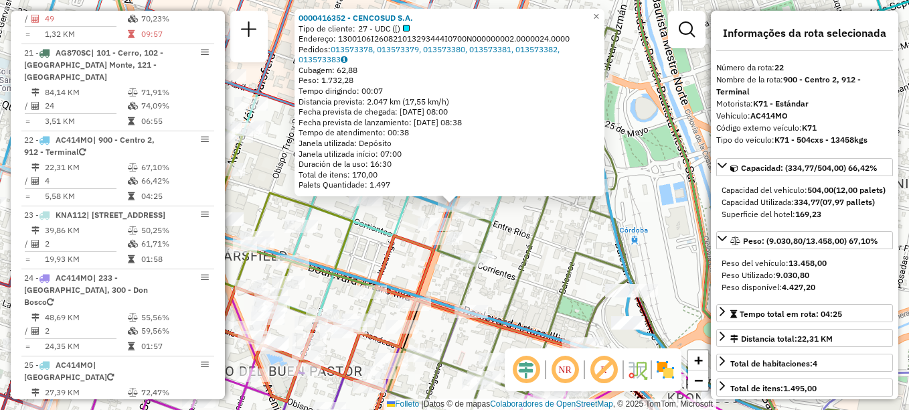
click at [524, 241] on icon at bounding box center [513, 238] width 293 height 423
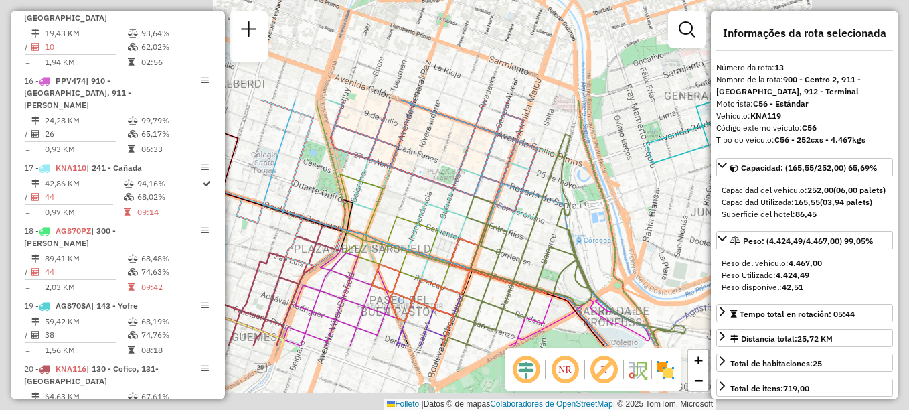
scroll to position [1353, 0]
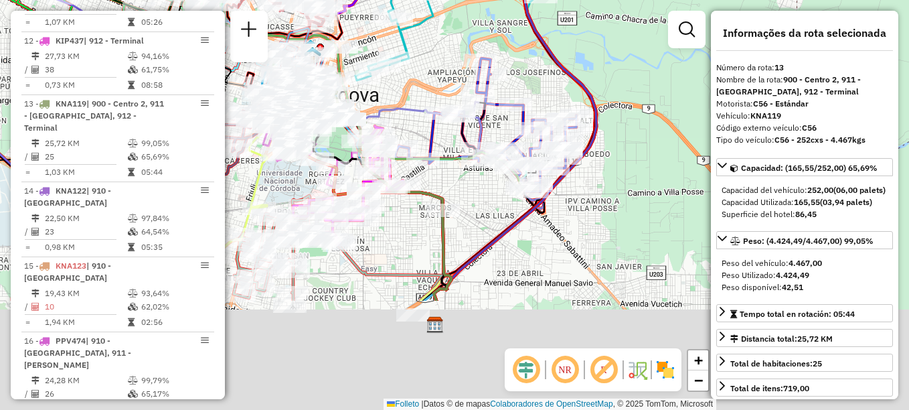
drag, startPoint x: 485, startPoint y: 215, endPoint x: 459, endPoint y: 125, distance: 93.9
click at [382, 85] on div "Rota 19 - Placa AG870SA 0000474087 - Palloni Antonio Gaston Rota 19 - Placa AG8…" at bounding box center [454, 205] width 909 height 410
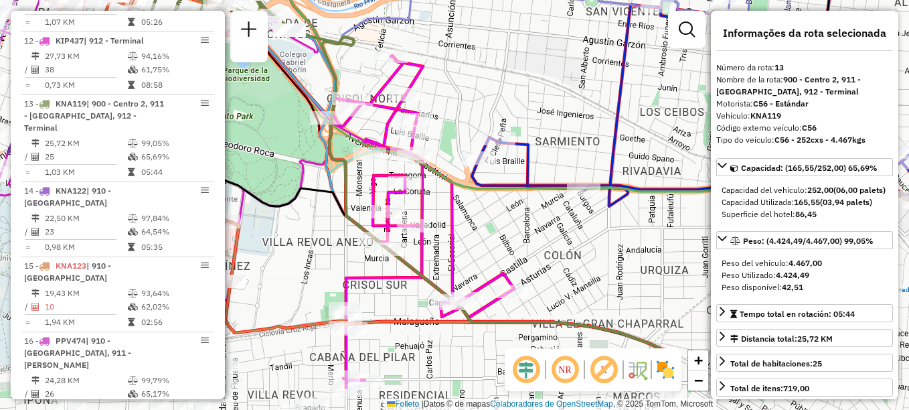
drag, startPoint x: 490, startPoint y: 111, endPoint x: 488, endPoint y: 72, distance: 38.9
click at [488, 78] on div "Rota 19 - Plaça AG870SA 0000474087 - Palloni Antonio Gaston Rota 19 - Plaça AG8…" at bounding box center [454, 205] width 909 height 410
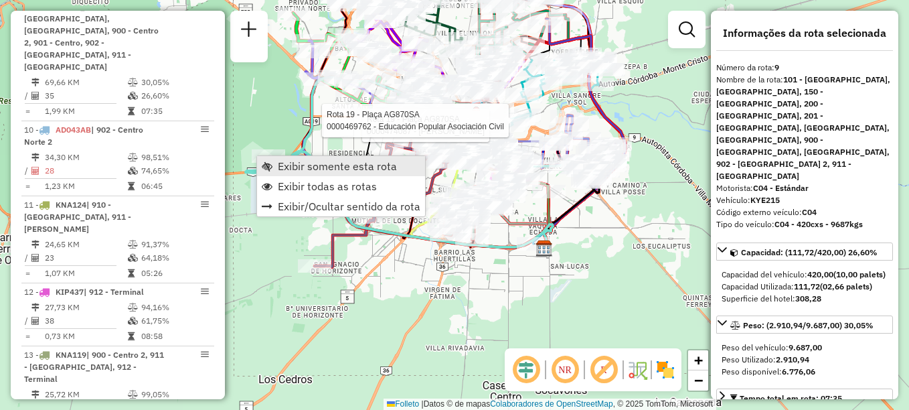
scroll to position [1017, 0]
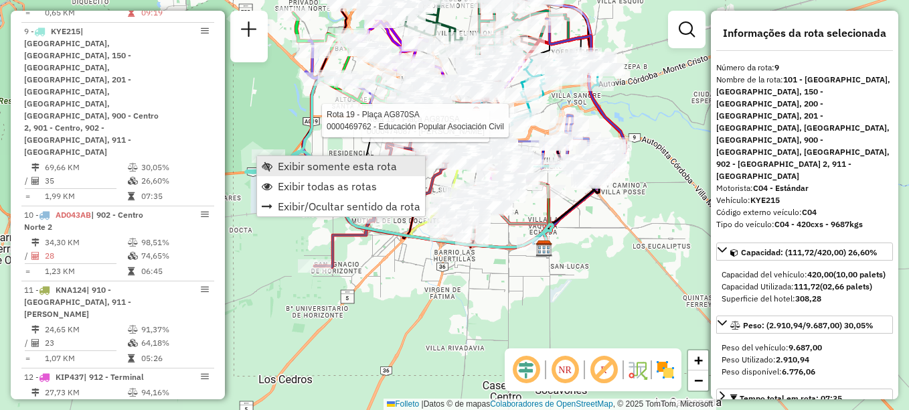
click at [291, 162] on span "Exibir somente esta rota" at bounding box center [337, 166] width 119 height 11
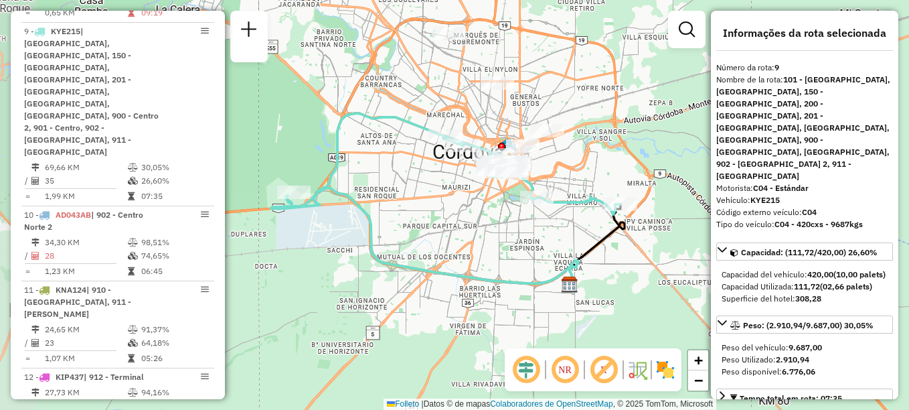
drag, startPoint x: 392, startPoint y: 245, endPoint x: 437, endPoint y: 236, distance: 45.2
click at [437, 236] on div "Janela de atendimento Grade de atendimento Capacidade Transportadoras Veículos …" at bounding box center [454, 205] width 909 height 410
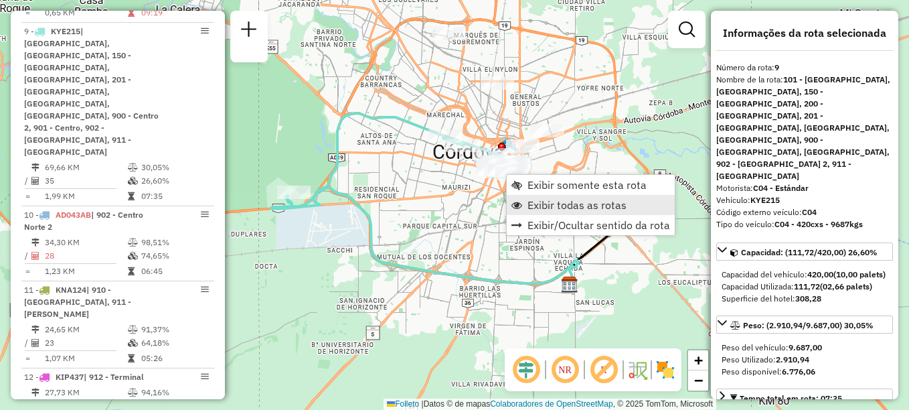
click at [546, 203] on span "Exibir todas as rotas" at bounding box center [577, 205] width 99 height 11
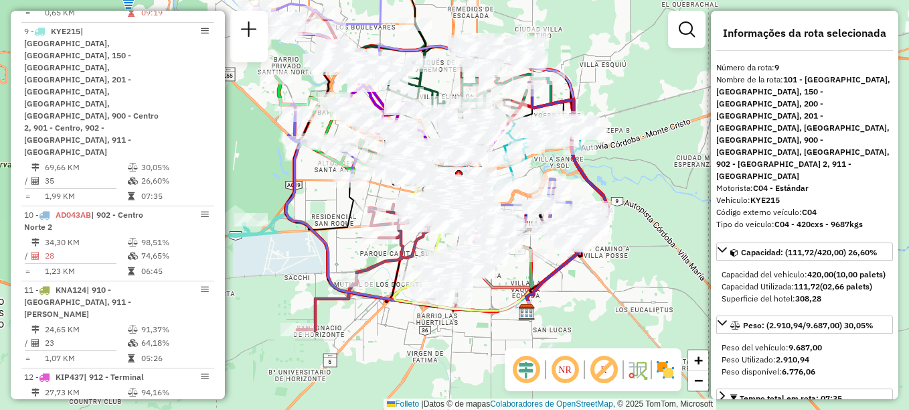
drag, startPoint x: 624, startPoint y: 256, endPoint x: 581, endPoint y: 283, distance: 50.9
click at [581, 283] on div "Janela de atendimento Grade de atendimento Capacidade Transportadoras Veículos …" at bounding box center [454, 205] width 909 height 410
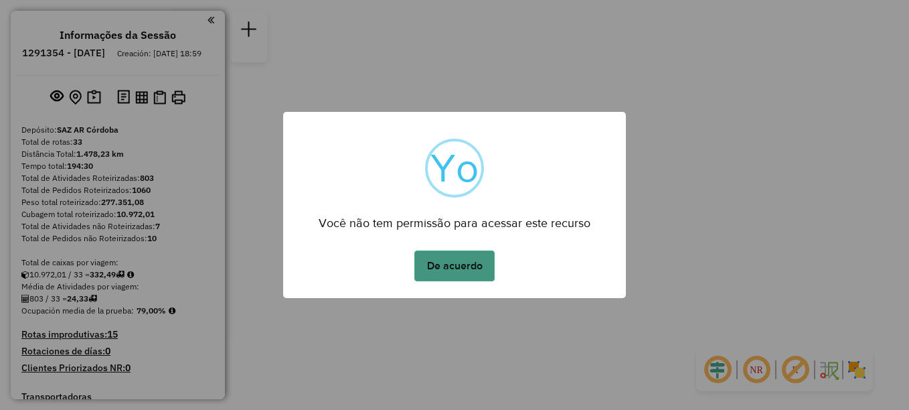
click at [466, 269] on button "De acuerdo" at bounding box center [455, 265] width 80 height 31
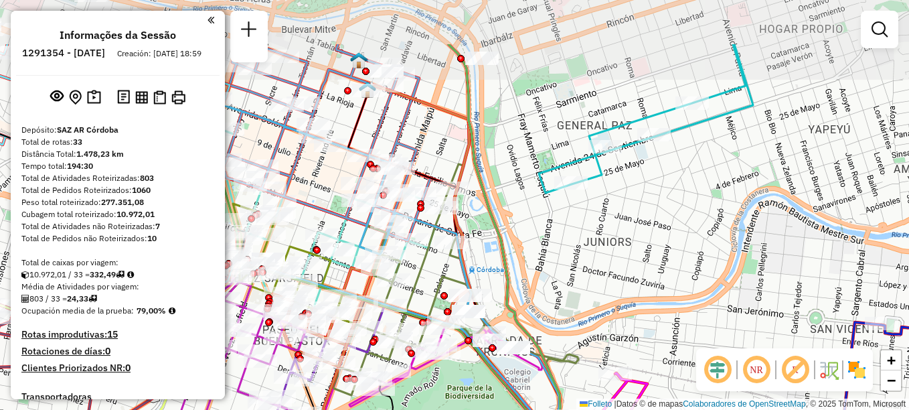
drag, startPoint x: 362, startPoint y: 26, endPoint x: 374, endPoint y: 98, distance: 72.6
click at [372, 111] on icon at bounding box center [461, 312] width 226 height 445
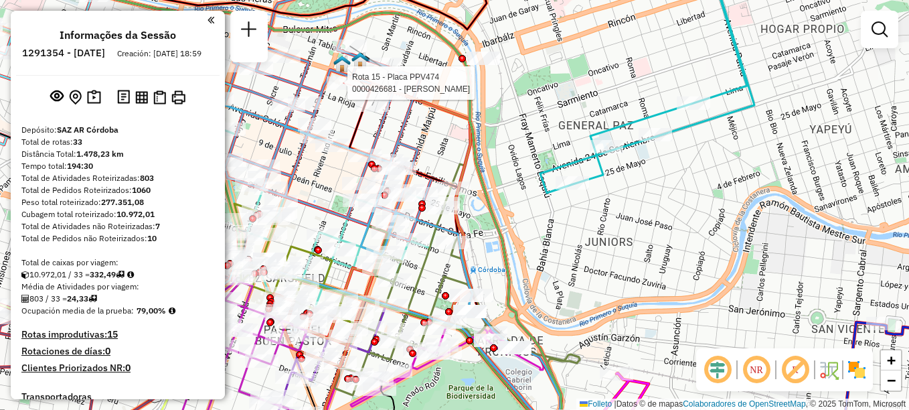
select select "**********"
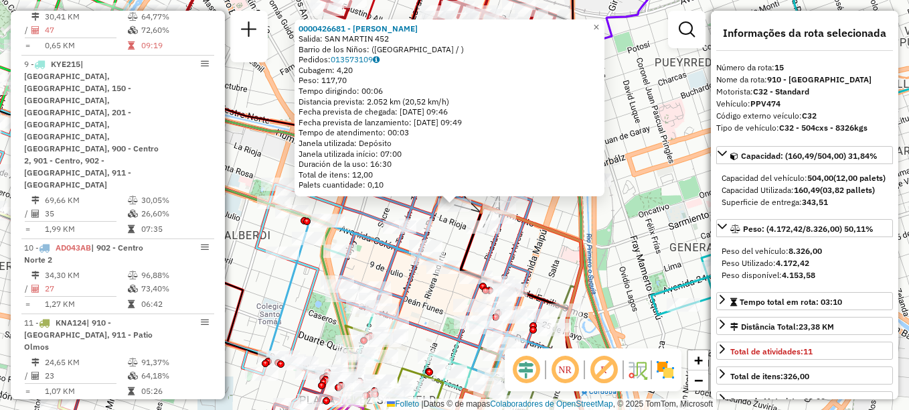
scroll to position [1515, 0]
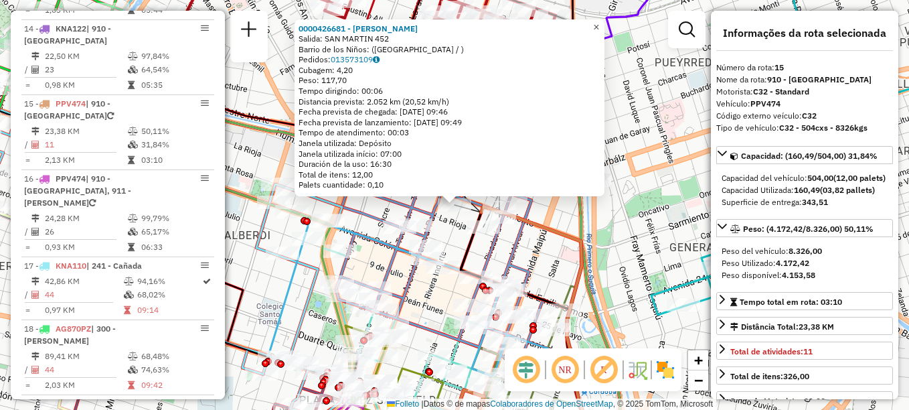
click at [599, 23] on span "×" at bounding box center [596, 26] width 6 height 11
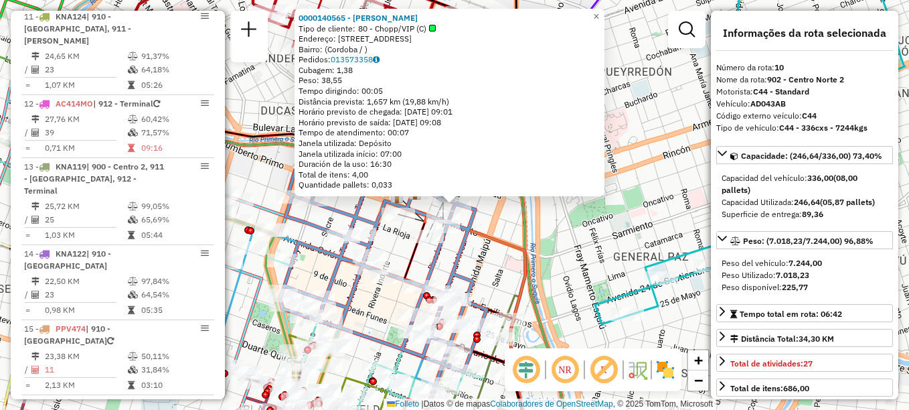
scroll to position [1140, 0]
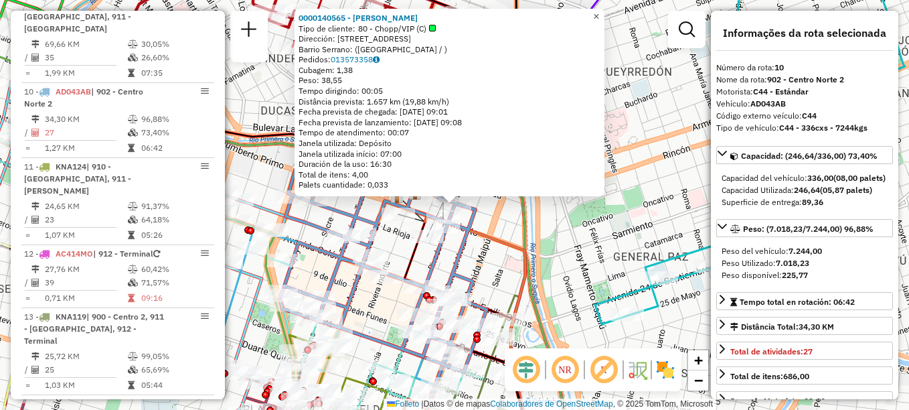
click at [599, 11] on span "×" at bounding box center [596, 16] width 6 height 11
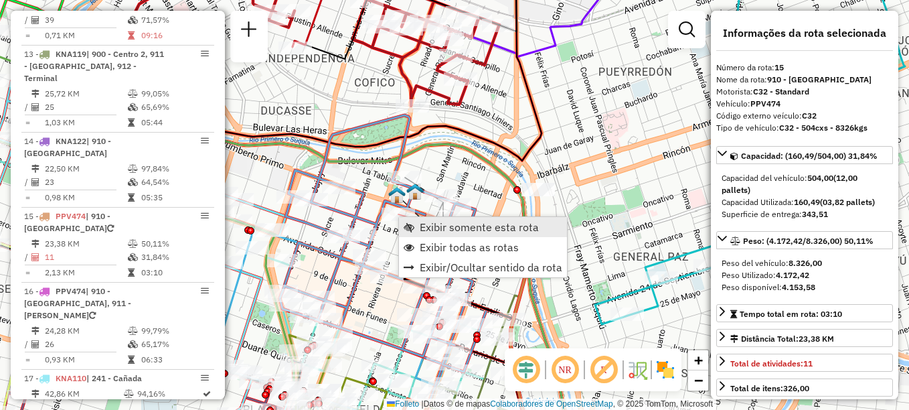
scroll to position [1515, 0]
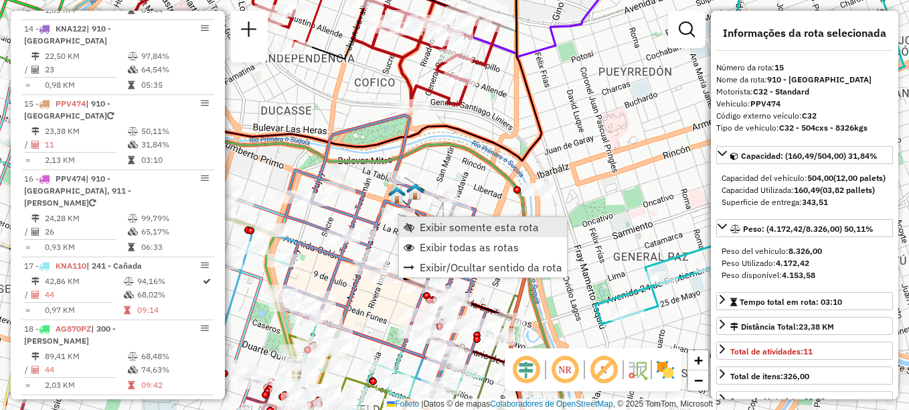
click at [435, 224] on span "Exibir somente esta rota" at bounding box center [479, 227] width 119 height 11
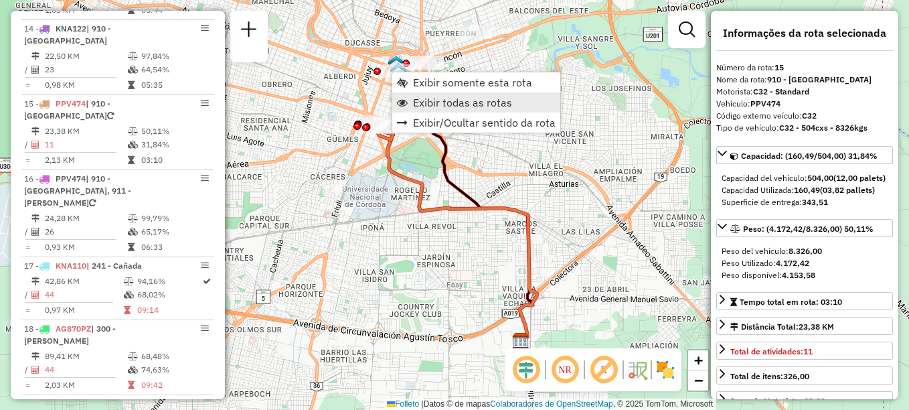
click at [450, 104] on span "Exibir todas as rotas" at bounding box center [462, 102] width 99 height 11
